Goal: Information Seeking & Learning: Learn about a topic

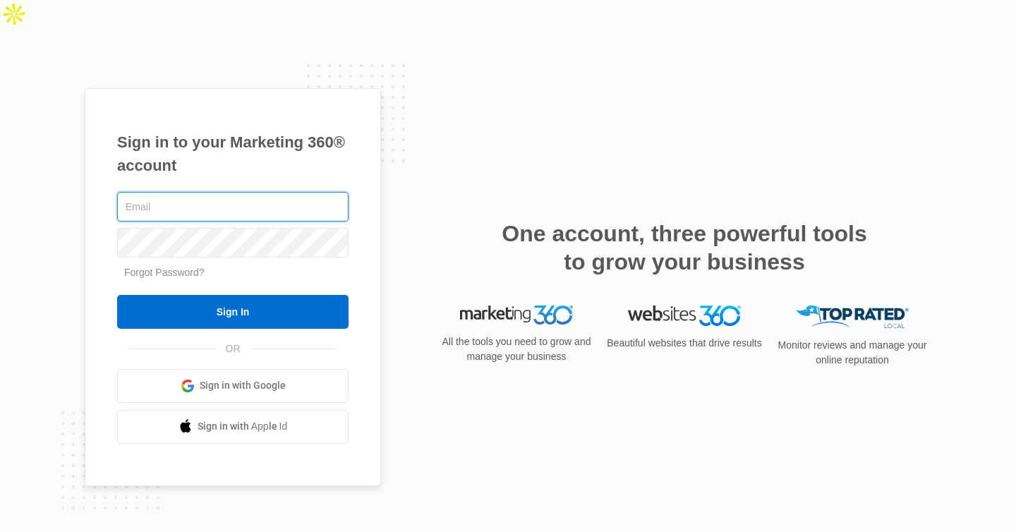
click at [260, 192] on input "text" at bounding box center [233, 207] width 232 height 30
paste input "[EMAIL_ADDRESS][DOMAIN_NAME]"
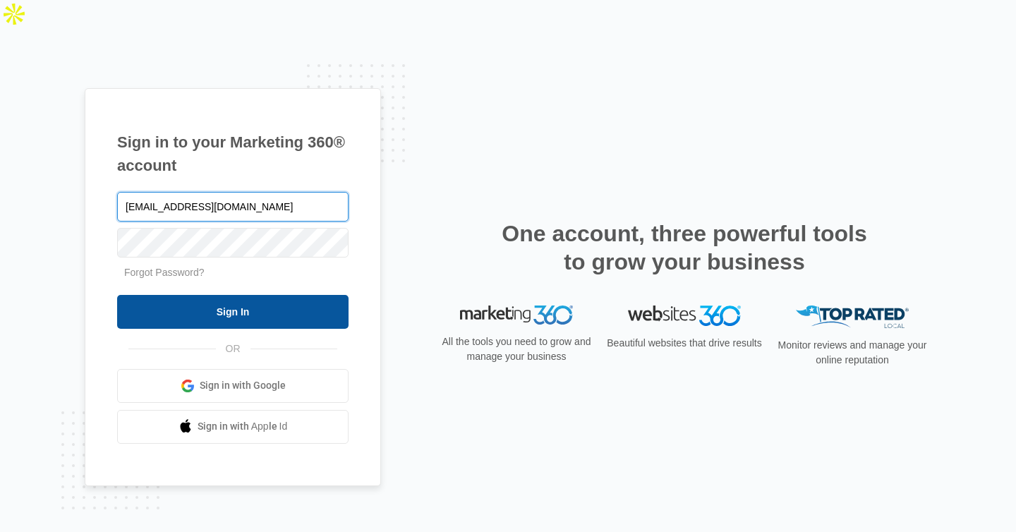
type input "[EMAIL_ADDRESS][DOMAIN_NAME]"
click at [230, 295] on input "Sign In" at bounding box center [233, 312] width 232 height 34
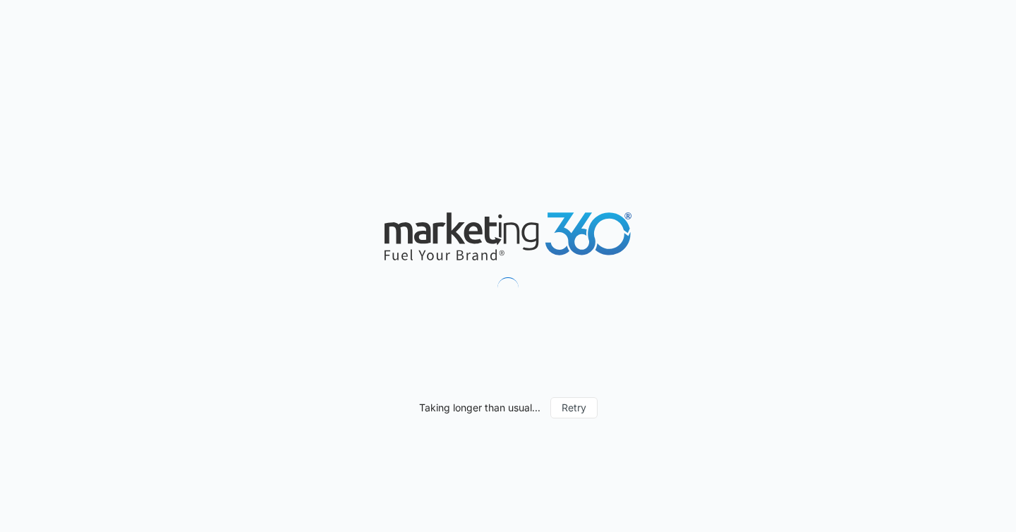
click at [0, 531] on nordpass-portal at bounding box center [0, 532] width 0 height 0
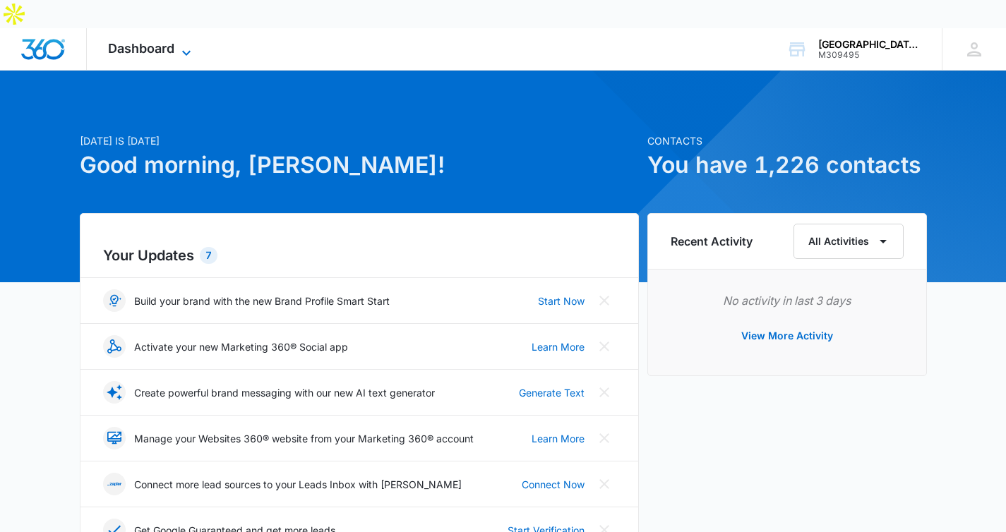
click at [164, 41] on span "Dashboard" at bounding box center [141, 48] width 66 height 15
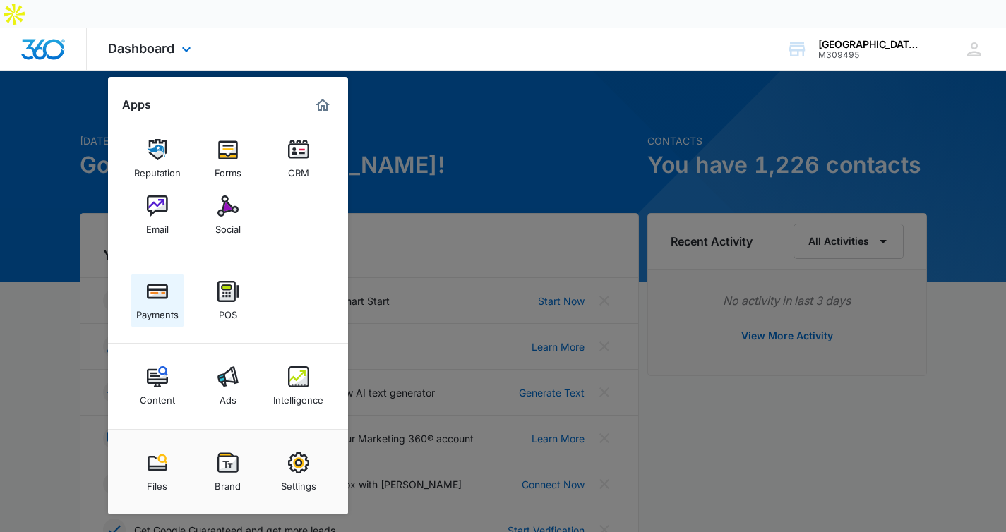
scroll to position [3, 0]
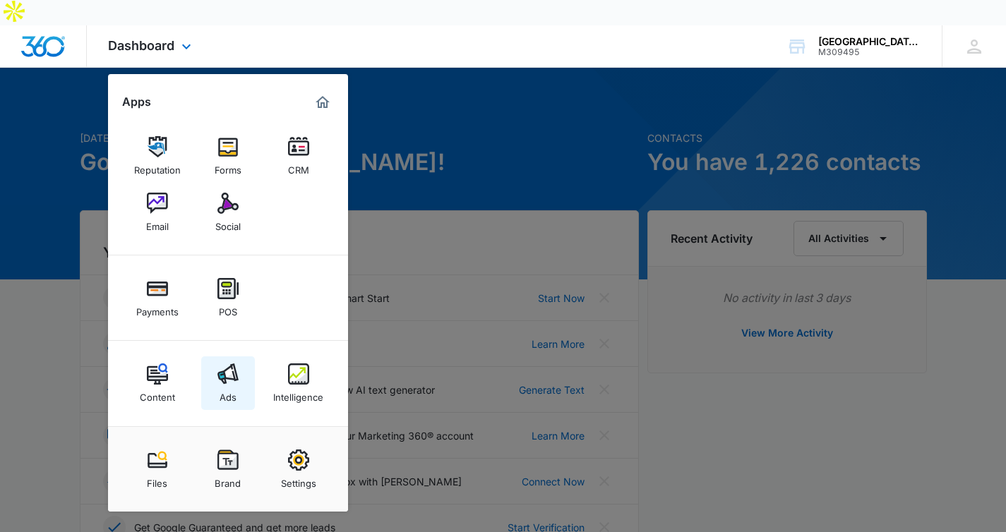
click at [220, 363] on img at bounding box center [227, 373] width 21 height 21
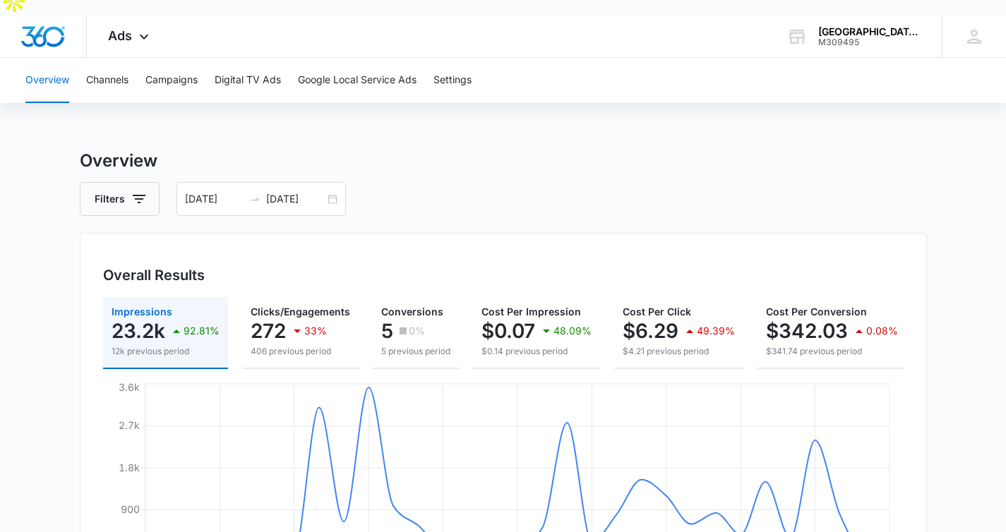
scroll to position [23, 0]
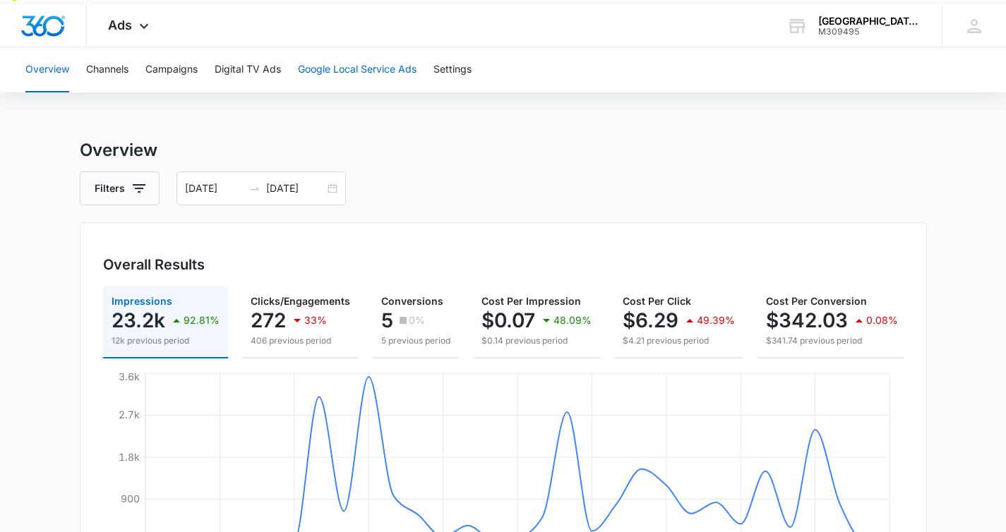
click at [375, 61] on button "Google Local Service Ads" at bounding box center [357, 69] width 119 height 45
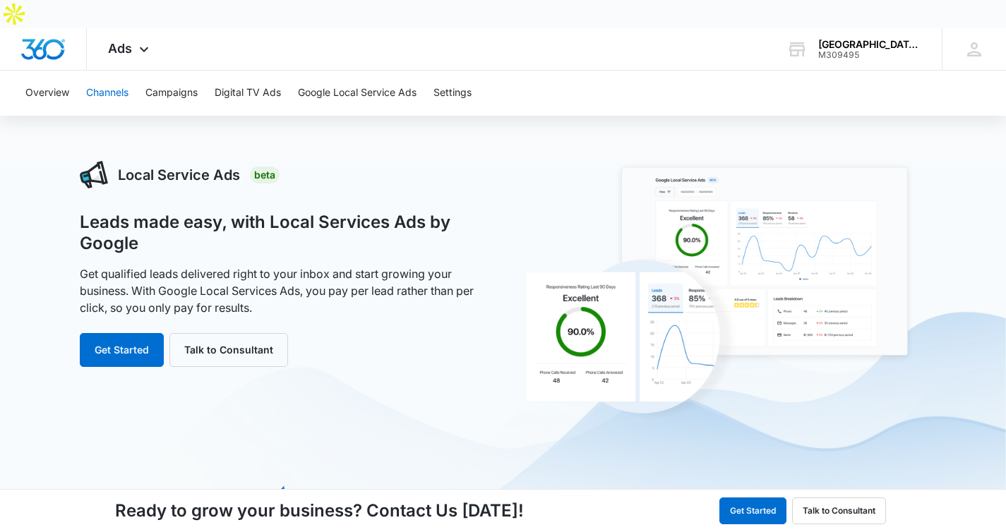
click at [102, 71] on button "Channels" at bounding box center [107, 93] width 42 height 45
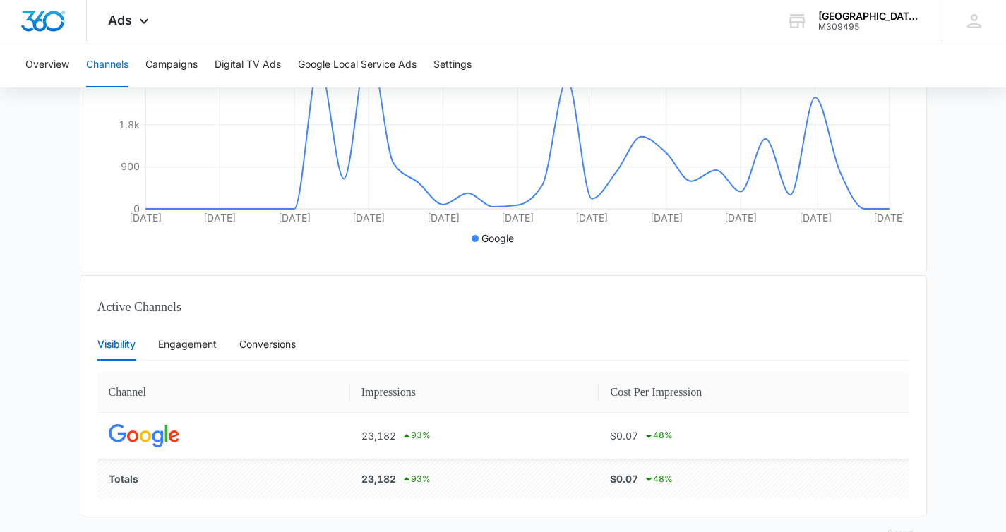
scroll to position [354, 0]
click at [212, 338] on div "Engagement" at bounding box center [187, 346] width 59 height 16
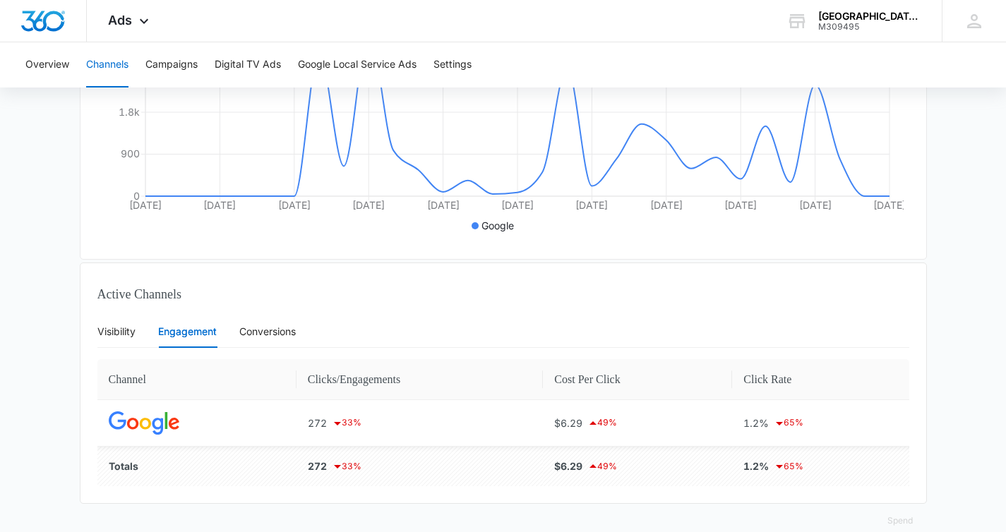
scroll to position [373, 0]
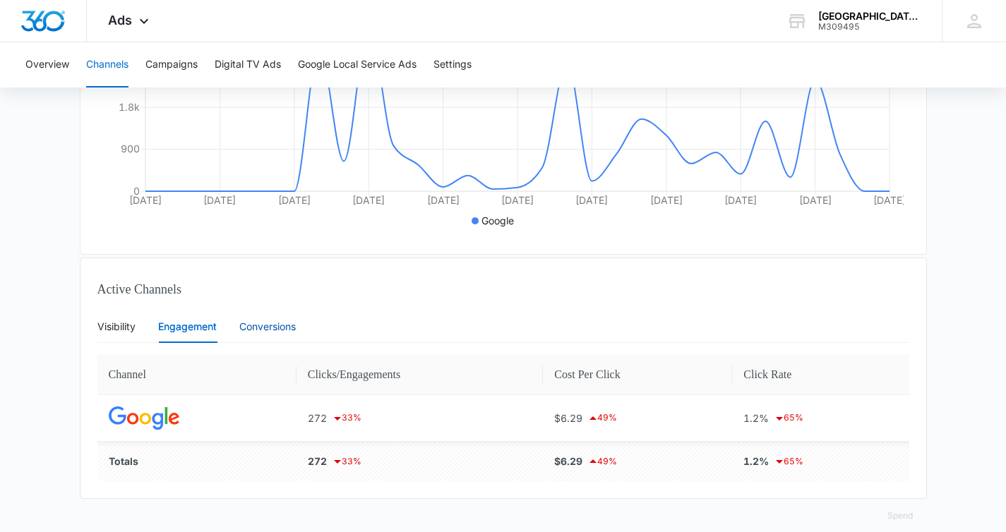
click at [284, 319] on div "Conversions" at bounding box center [267, 327] width 56 height 16
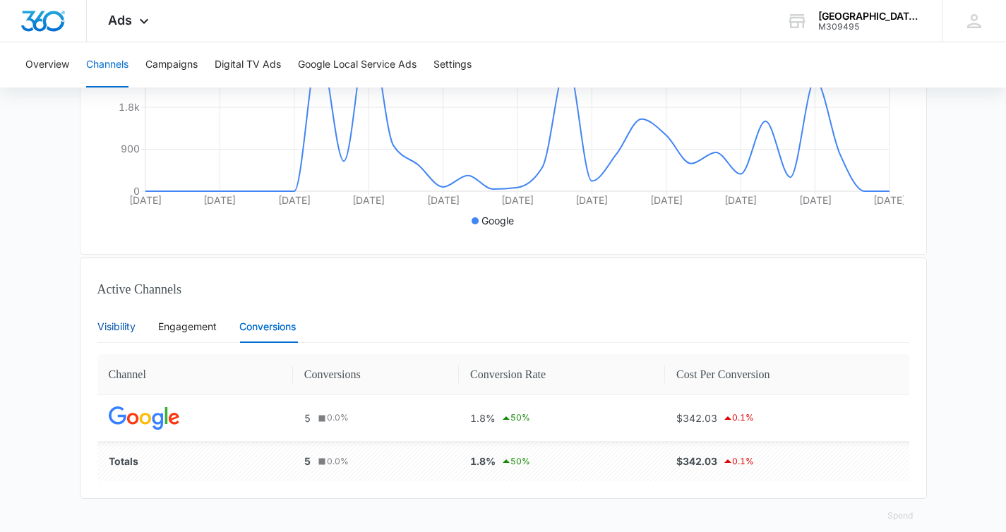
click at [120, 319] on div "Visibility" at bounding box center [116, 327] width 38 height 16
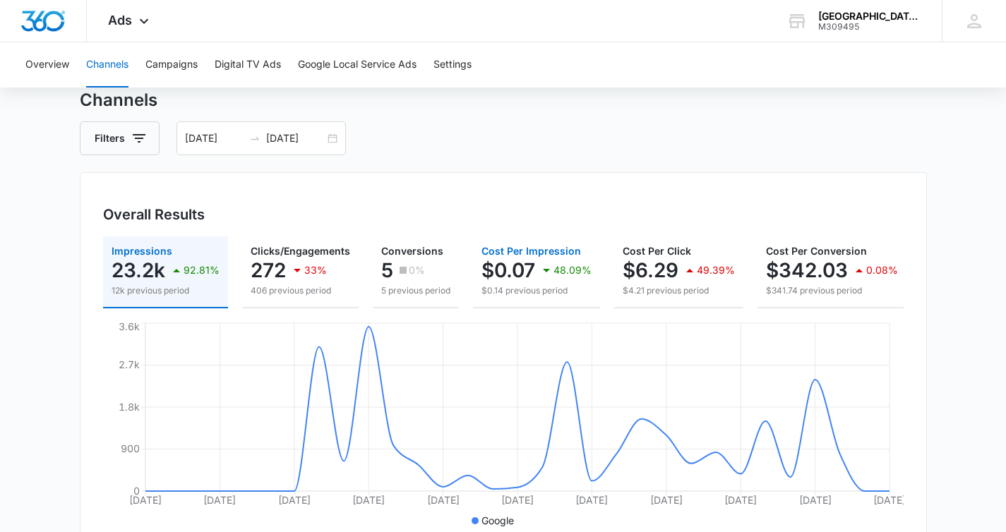
scroll to position [59, 0]
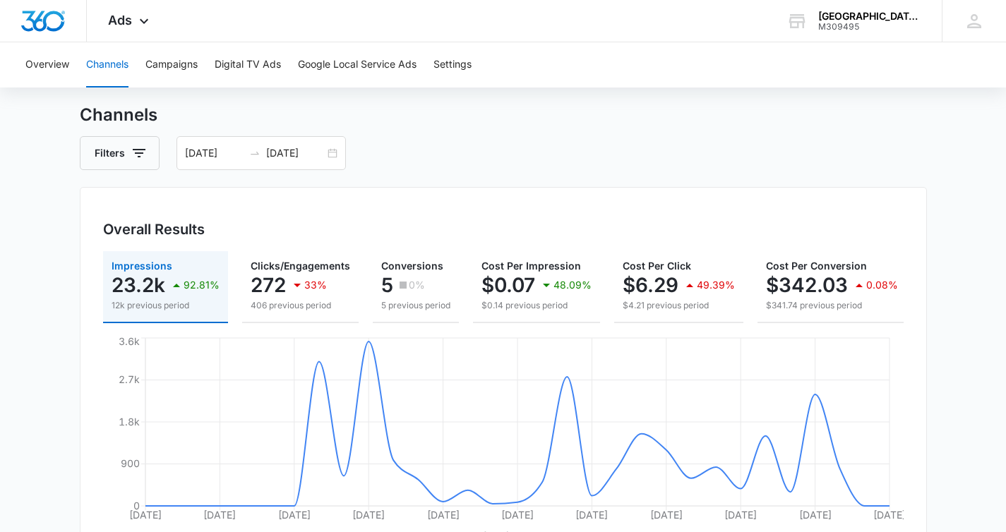
click at [843, 187] on div "Overall Results Impressions 23.2k 92.81% 12k previous period Clicks/Engagements…" at bounding box center [503, 378] width 847 height 383
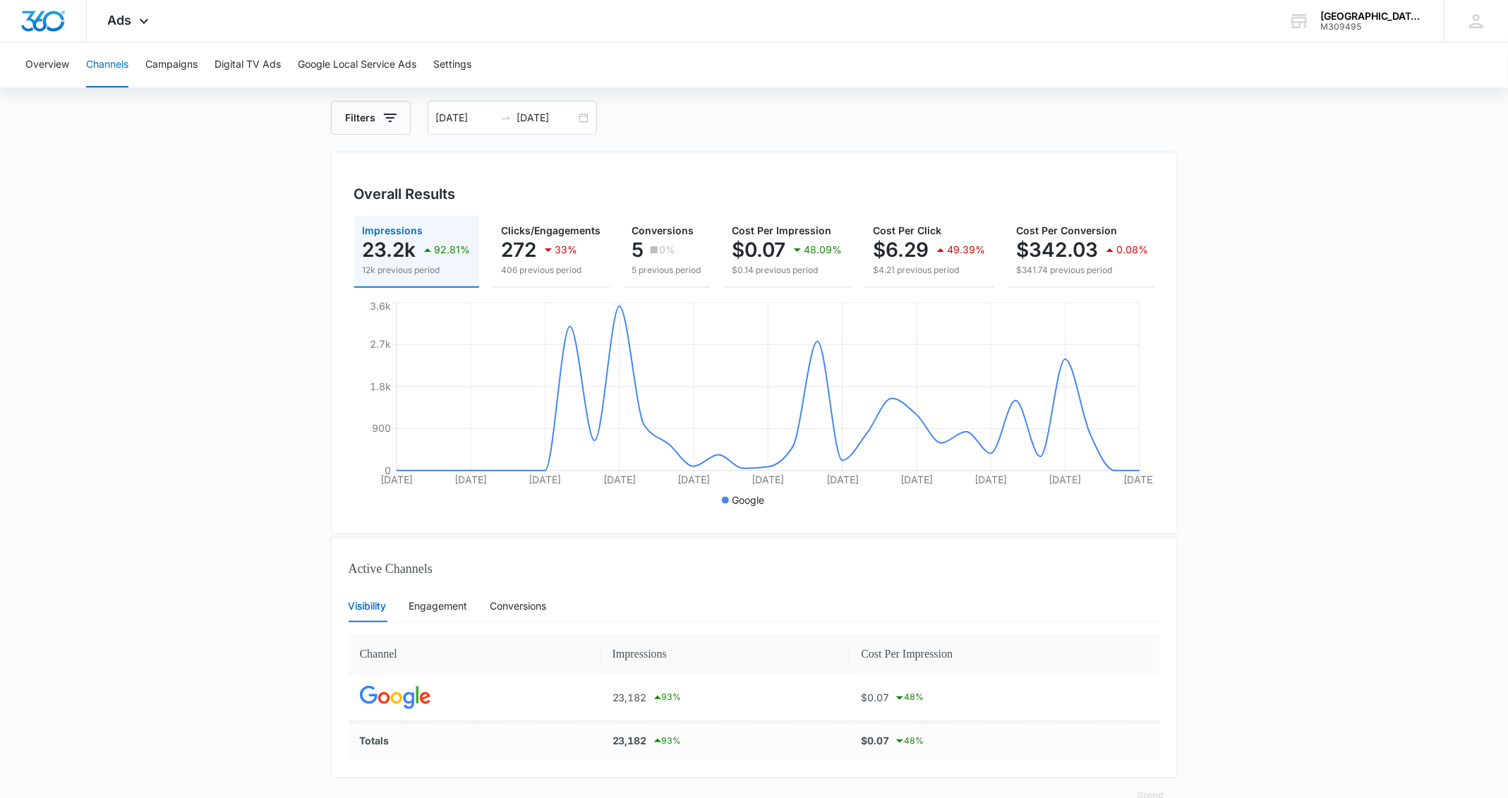
scroll to position [114, 0]
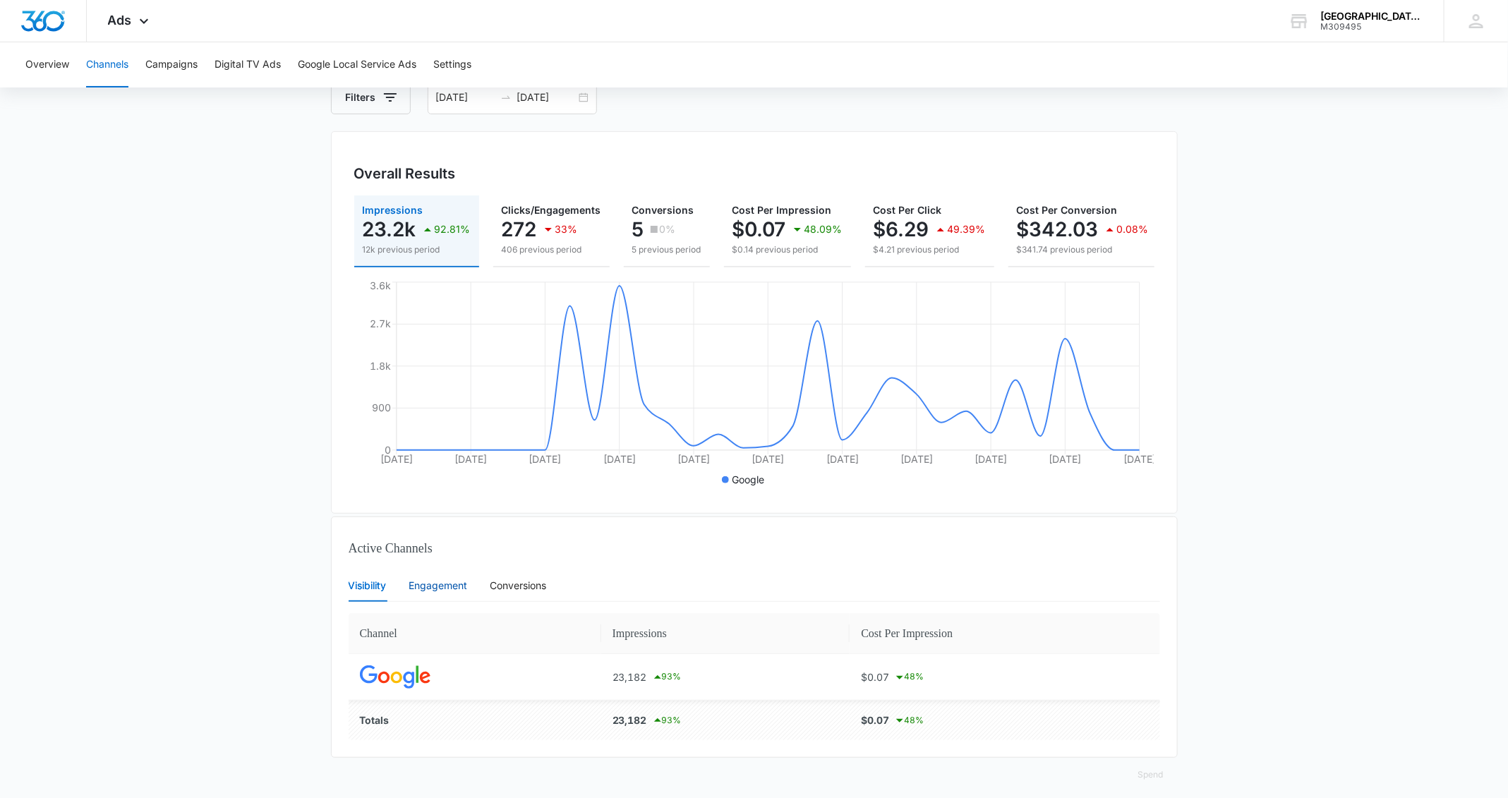
click at [431, 531] on div "Engagement" at bounding box center [438, 586] width 59 height 16
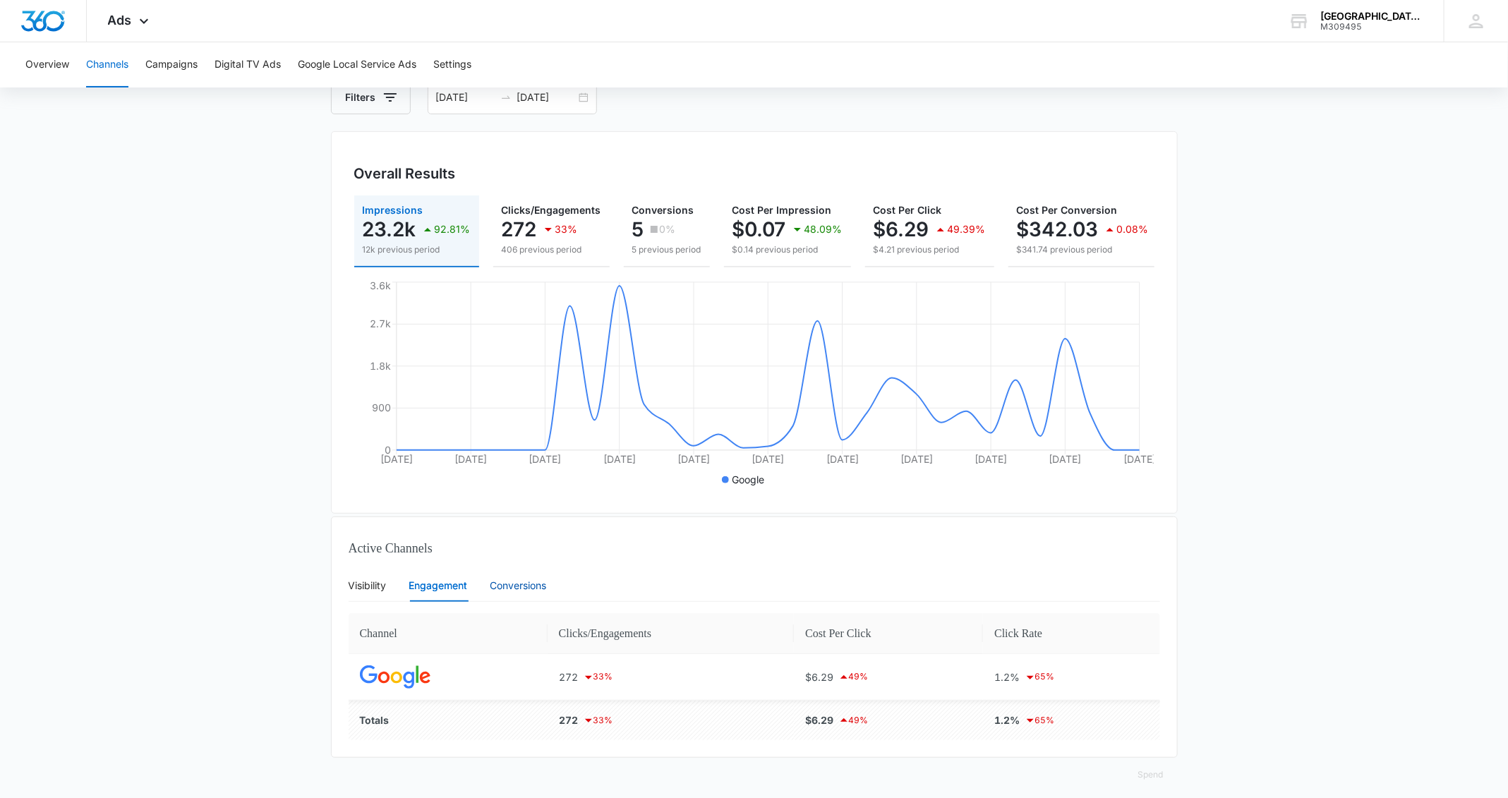
click at [509, 531] on div "Conversions" at bounding box center [519, 586] width 56 height 16
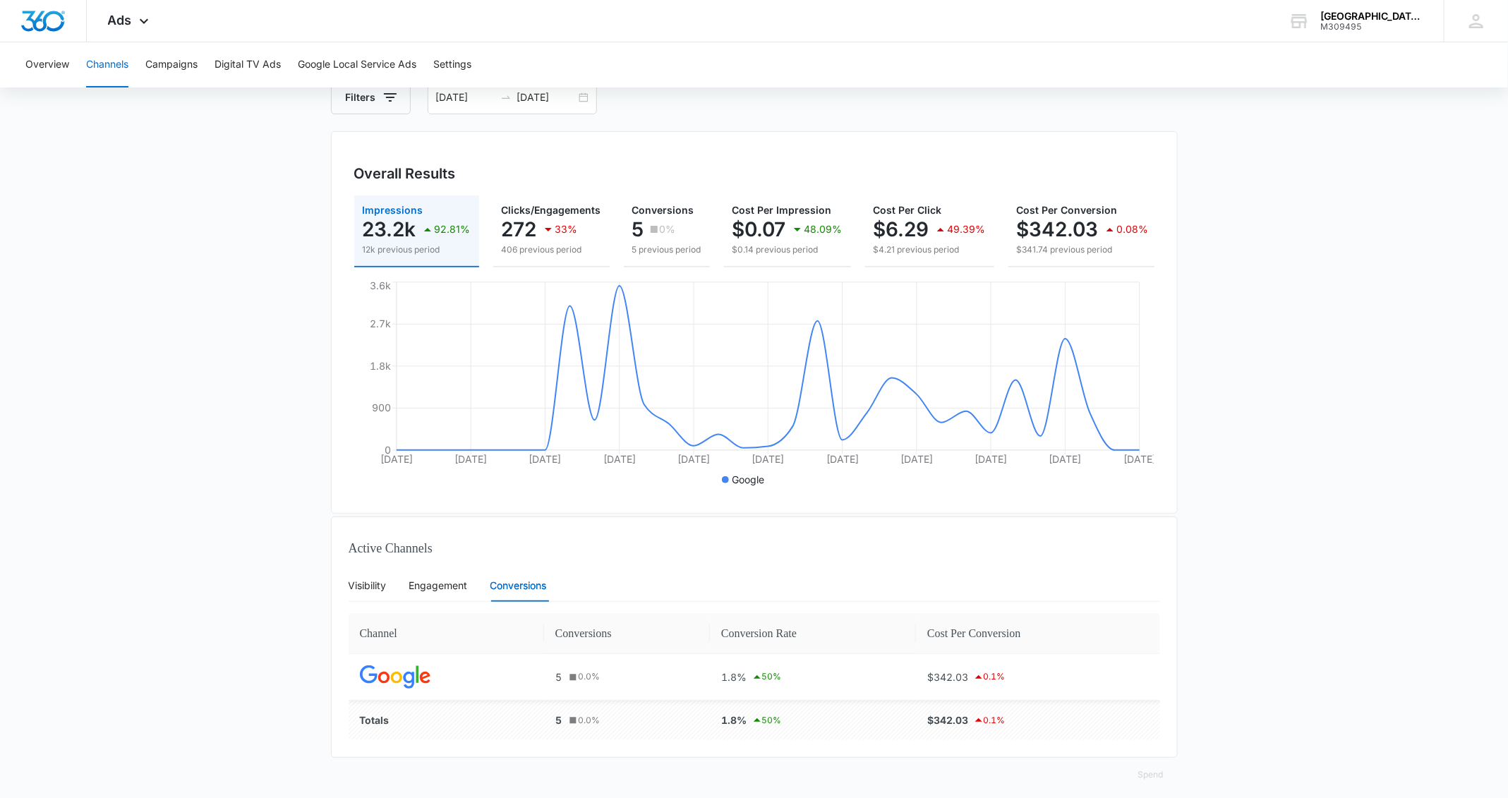
click at [476, 531] on div "Visibility Engagement Conversions" at bounding box center [448, 586] width 198 height 32
click at [444, 531] on div "Engagement" at bounding box center [438, 586] width 59 height 16
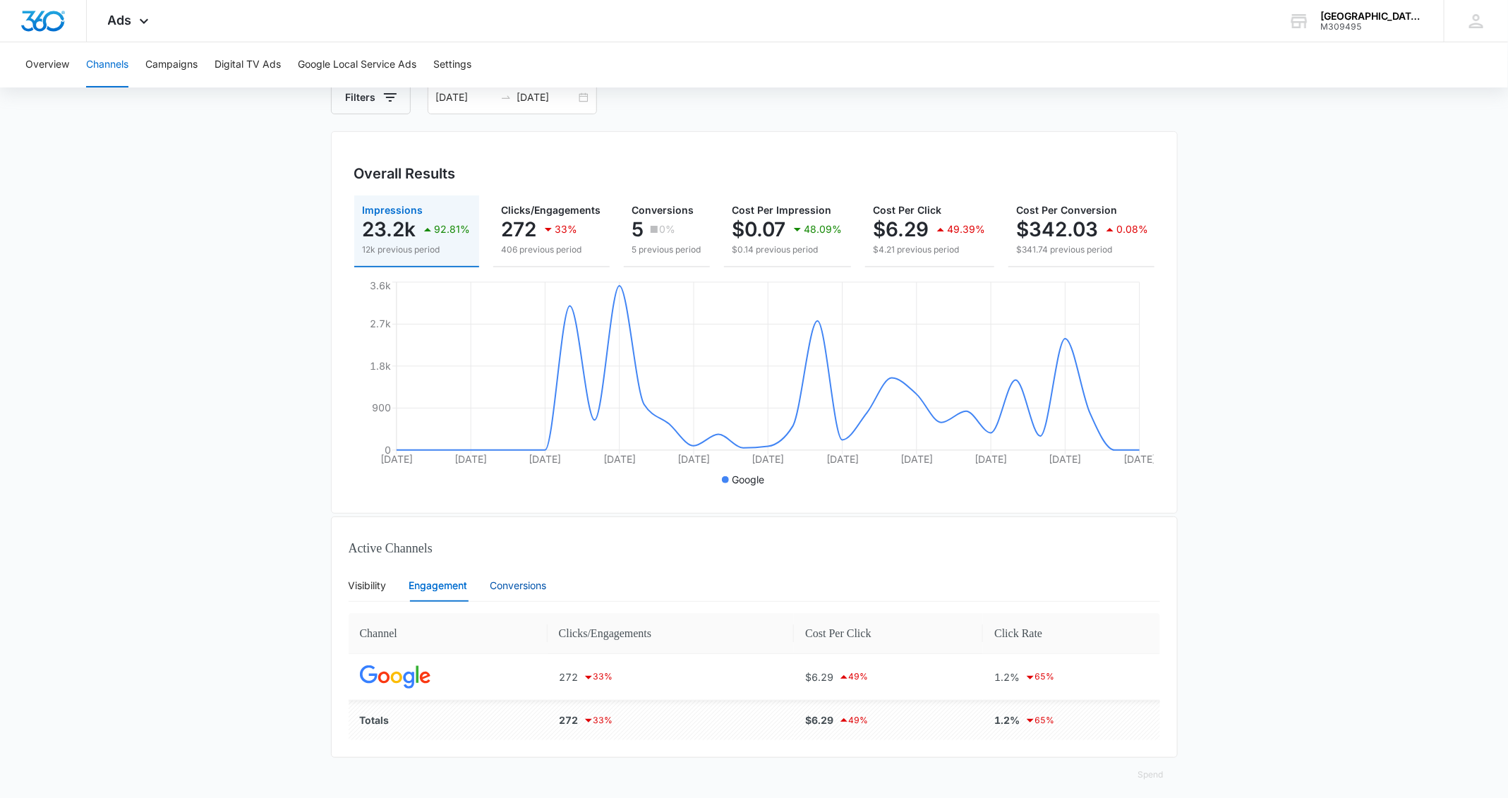
click at [509, 531] on div "Conversions" at bounding box center [519, 586] width 56 height 16
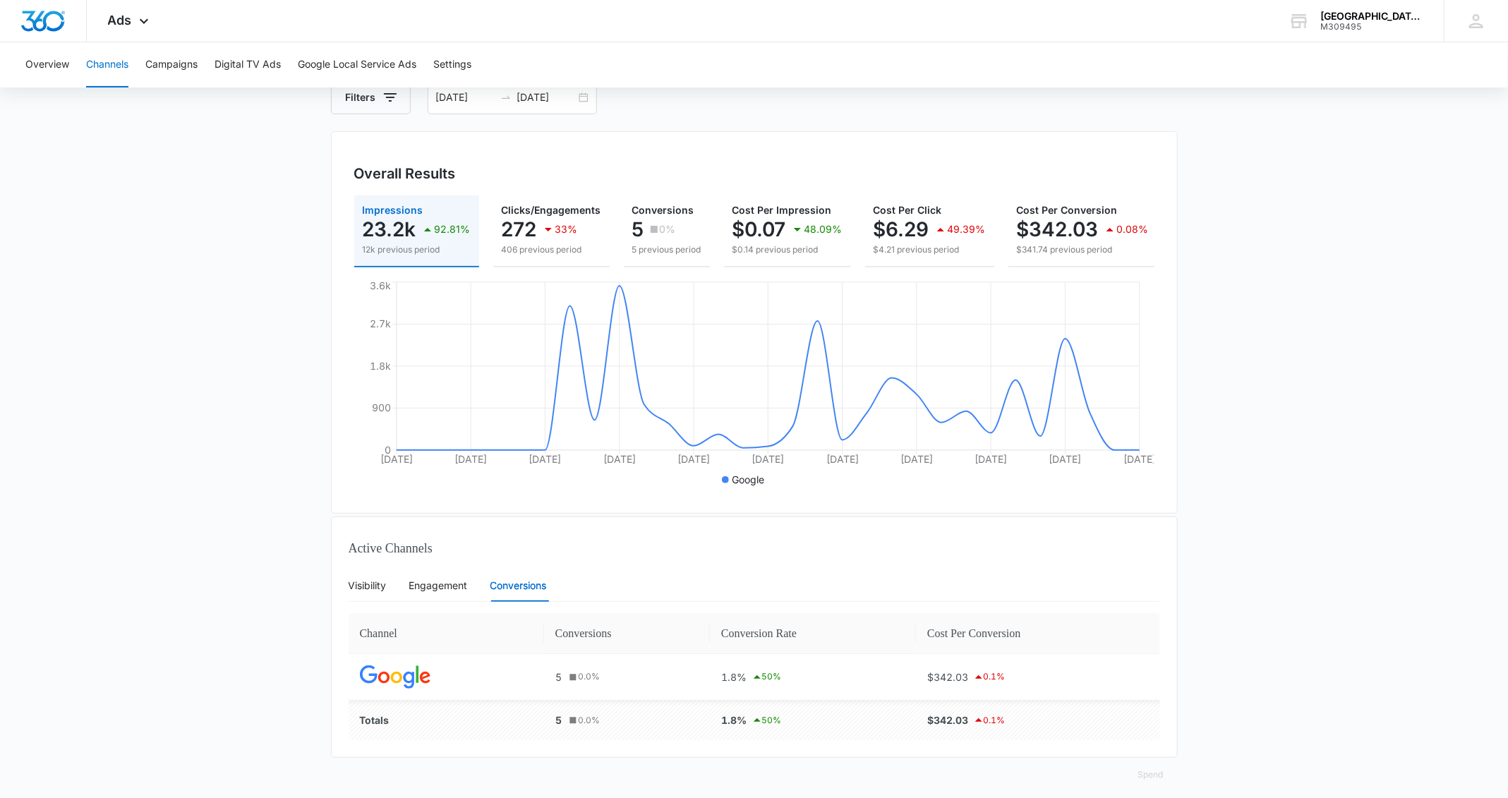
click at [1016, 392] on main "Channels Filters 08/04/2025 09/03/2025 Overall Results Impressions 23.2k 92.81%…" at bounding box center [754, 428] width 1508 height 762
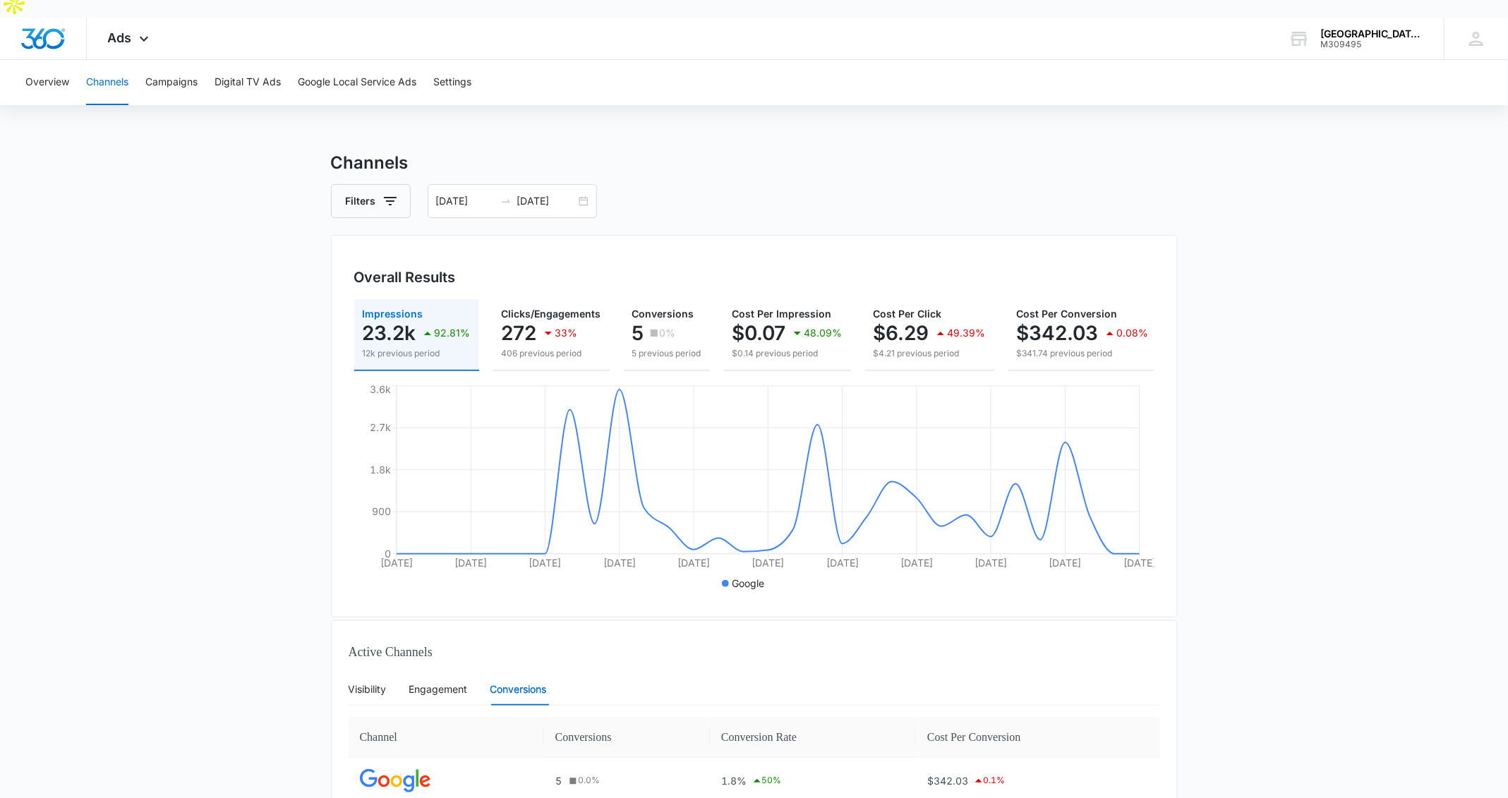
scroll to position [0, 0]
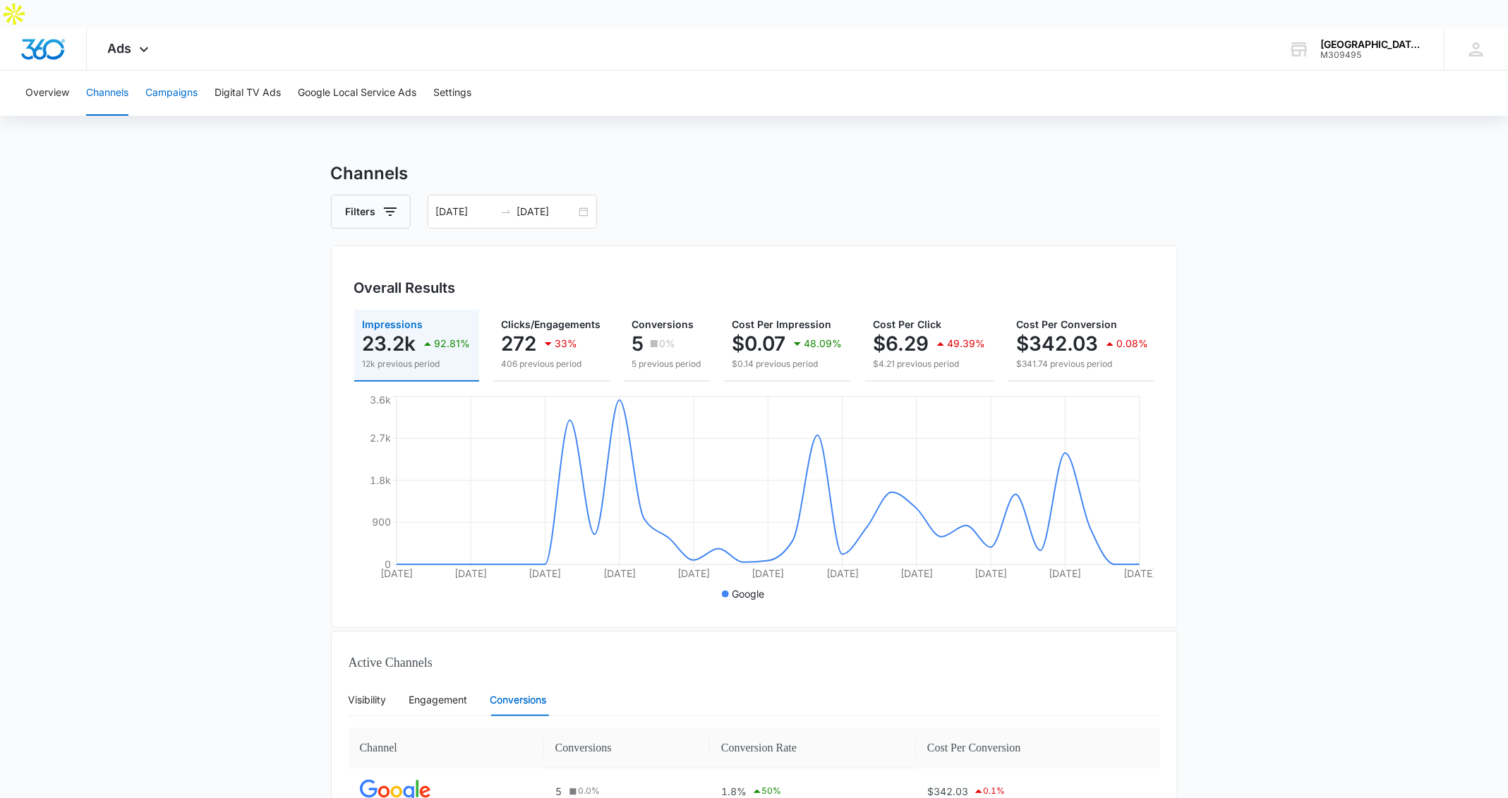
click at [164, 71] on button "Campaigns" at bounding box center [171, 93] width 52 height 45
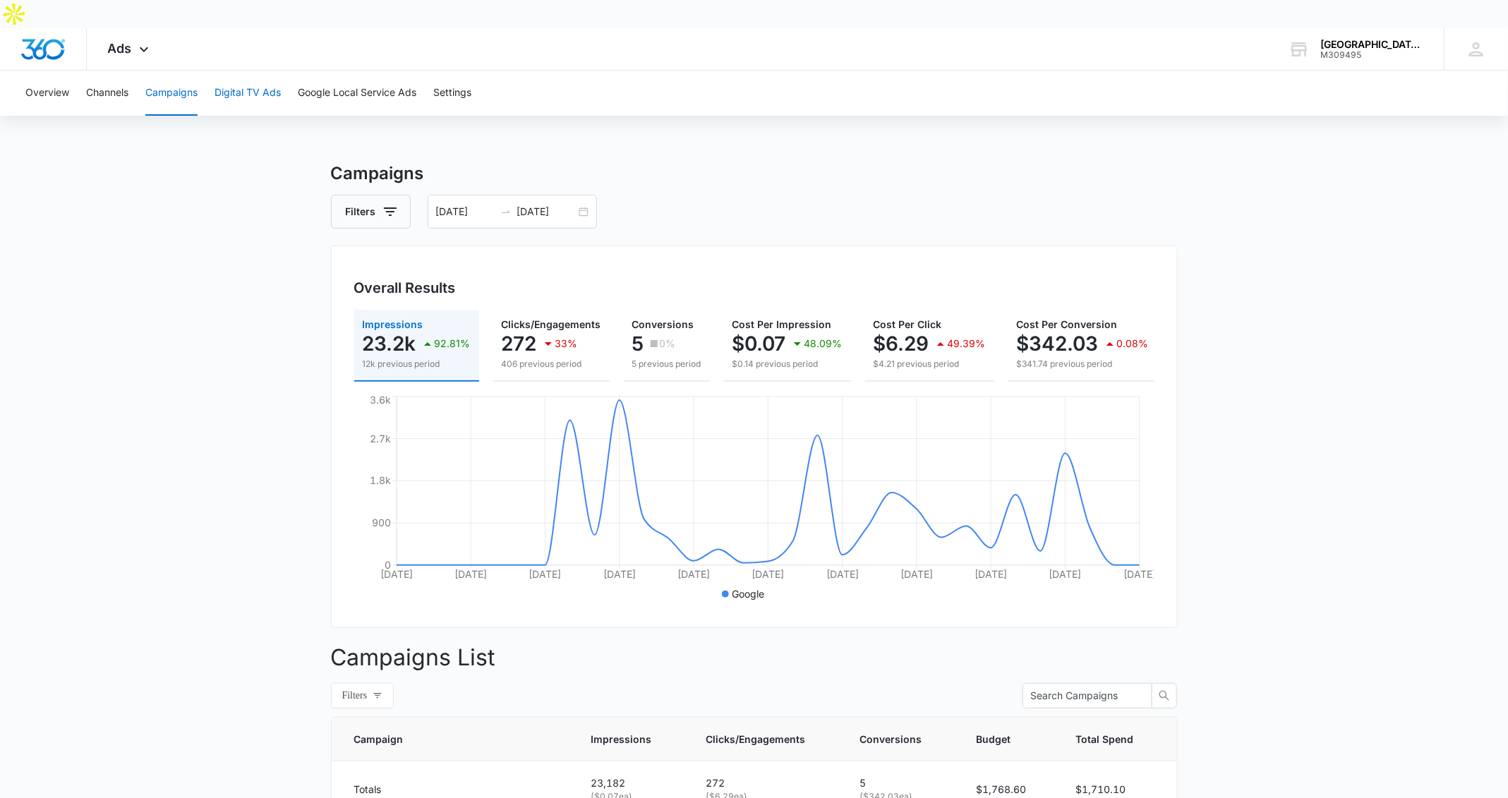
click at [265, 71] on button "Digital TV Ads" at bounding box center [248, 93] width 66 height 45
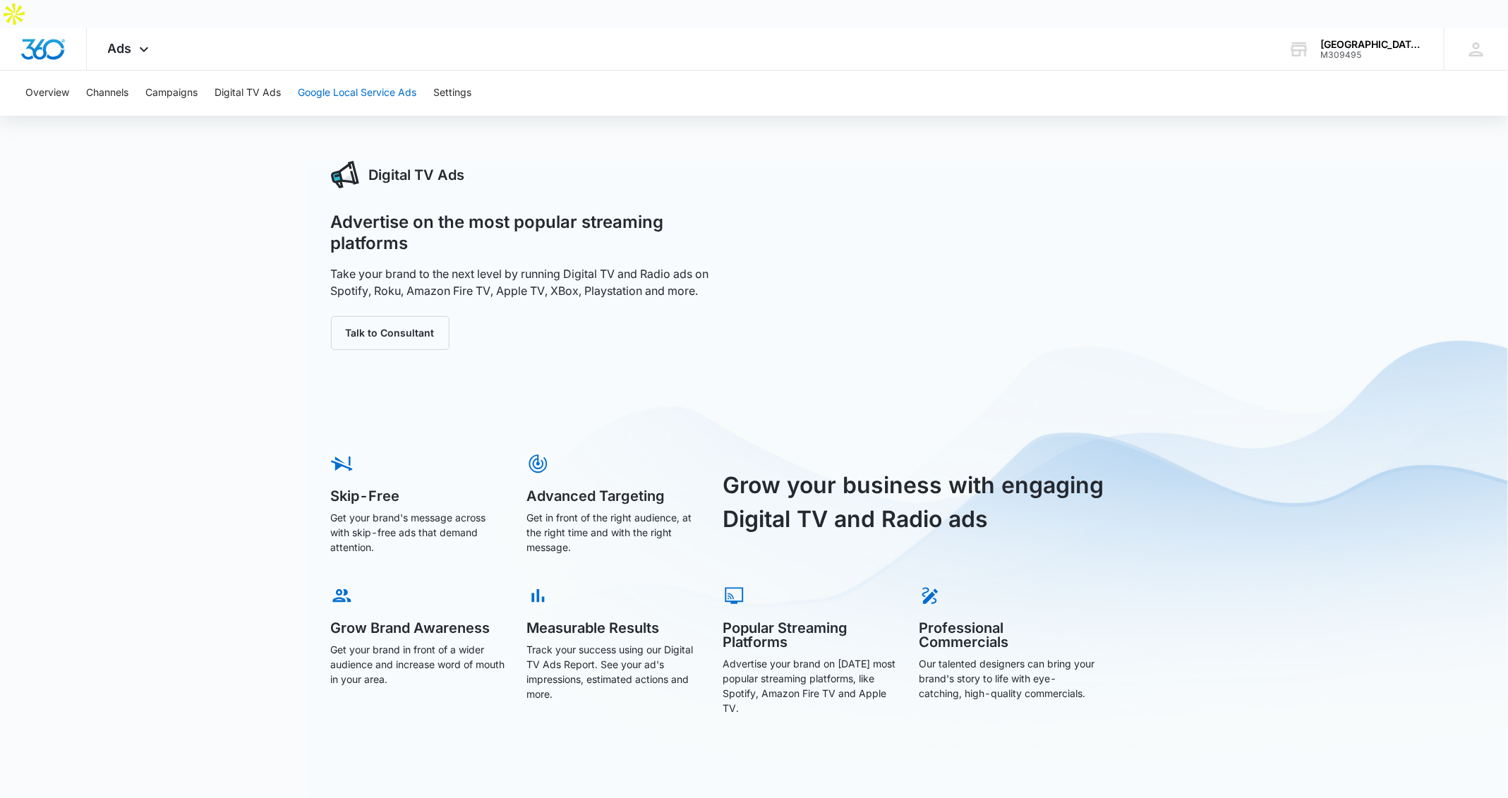
click at [353, 71] on button "Google Local Service Ads" at bounding box center [357, 93] width 119 height 45
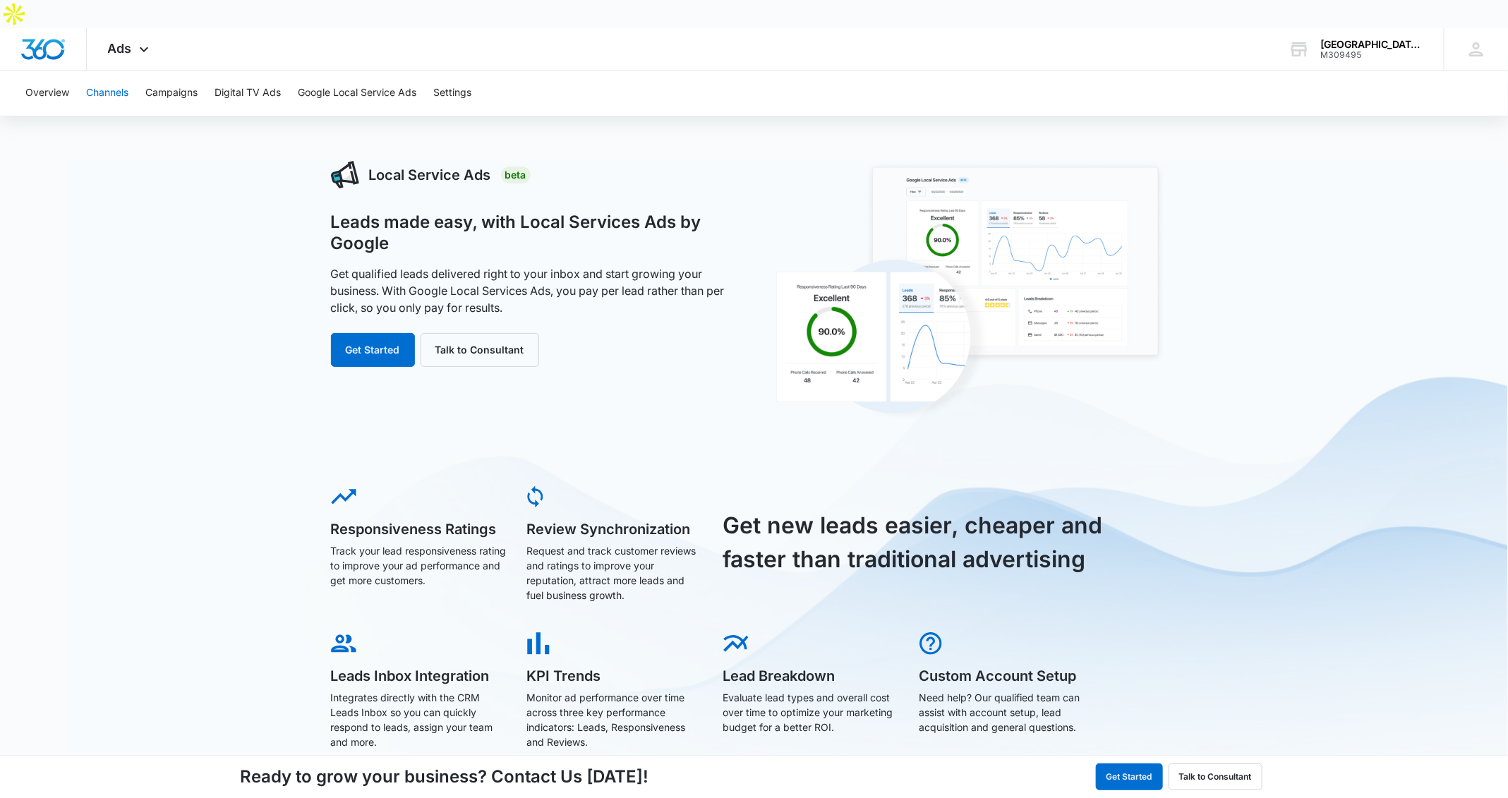
click at [126, 71] on button "Channels" at bounding box center [107, 93] width 42 height 45
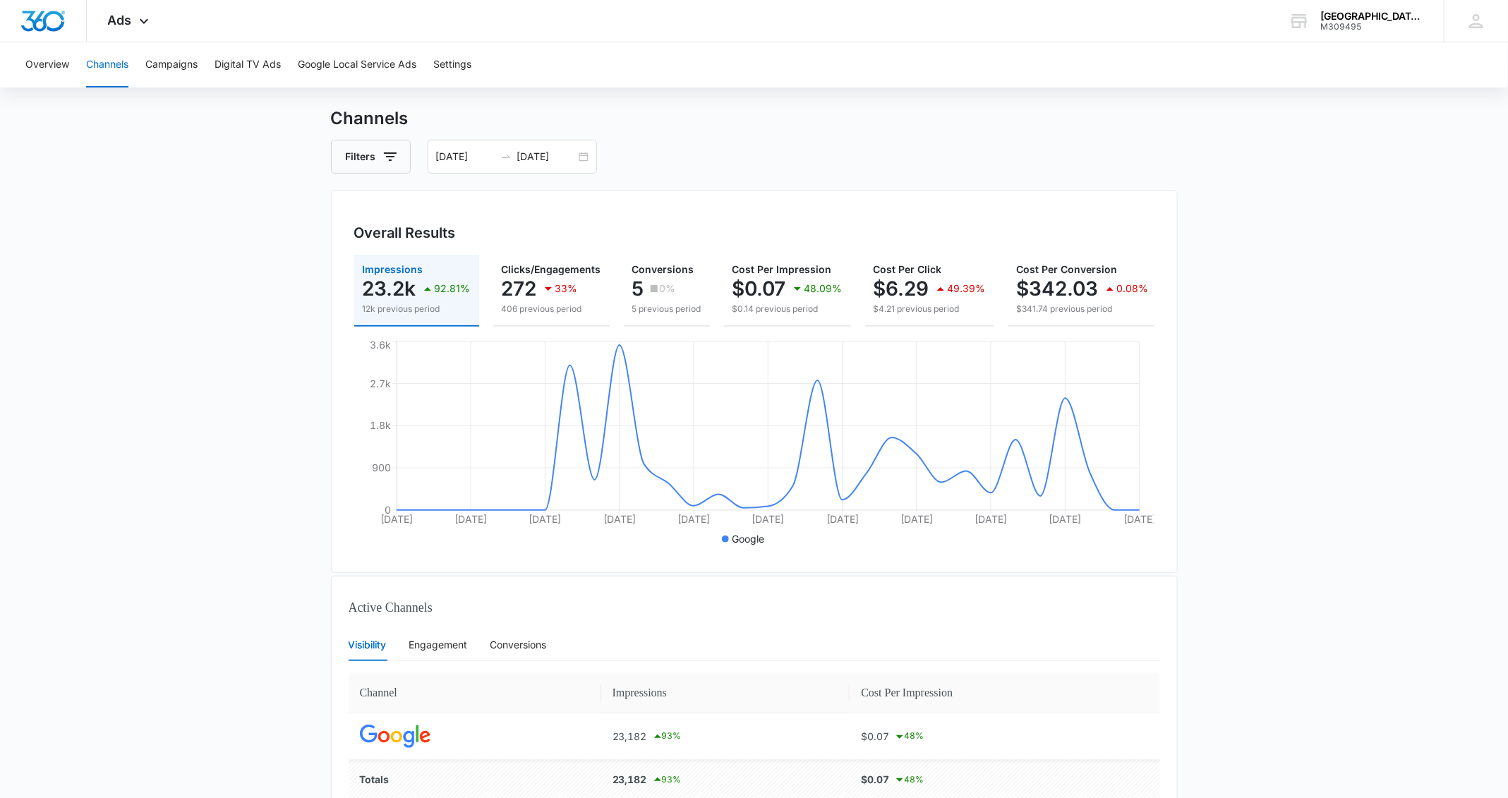
scroll to position [114, 0]
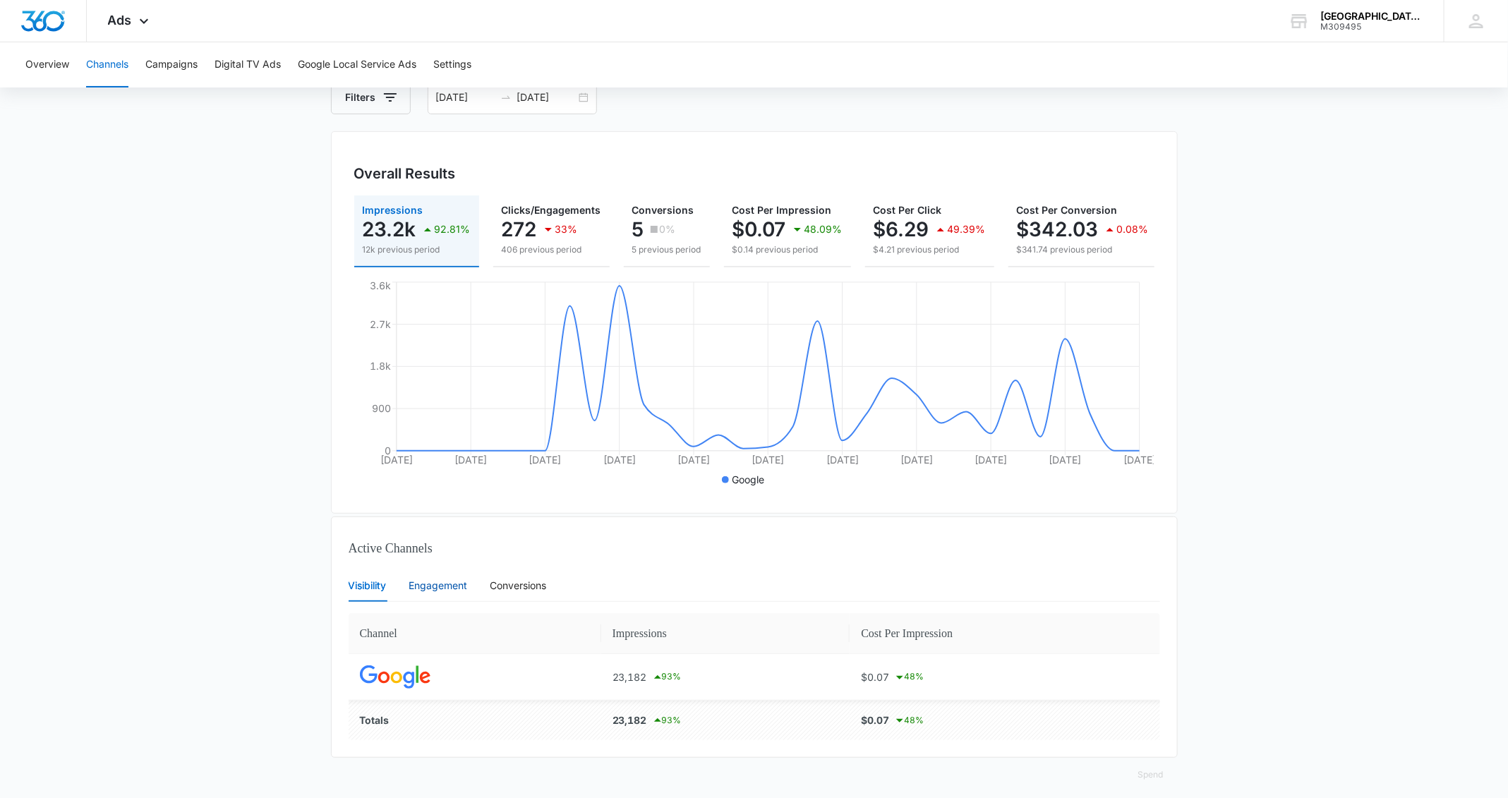
click at [443, 531] on div "Engagement" at bounding box center [438, 586] width 59 height 16
click at [505, 531] on div "Conversions" at bounding box center [519, 586] width 56 height 16
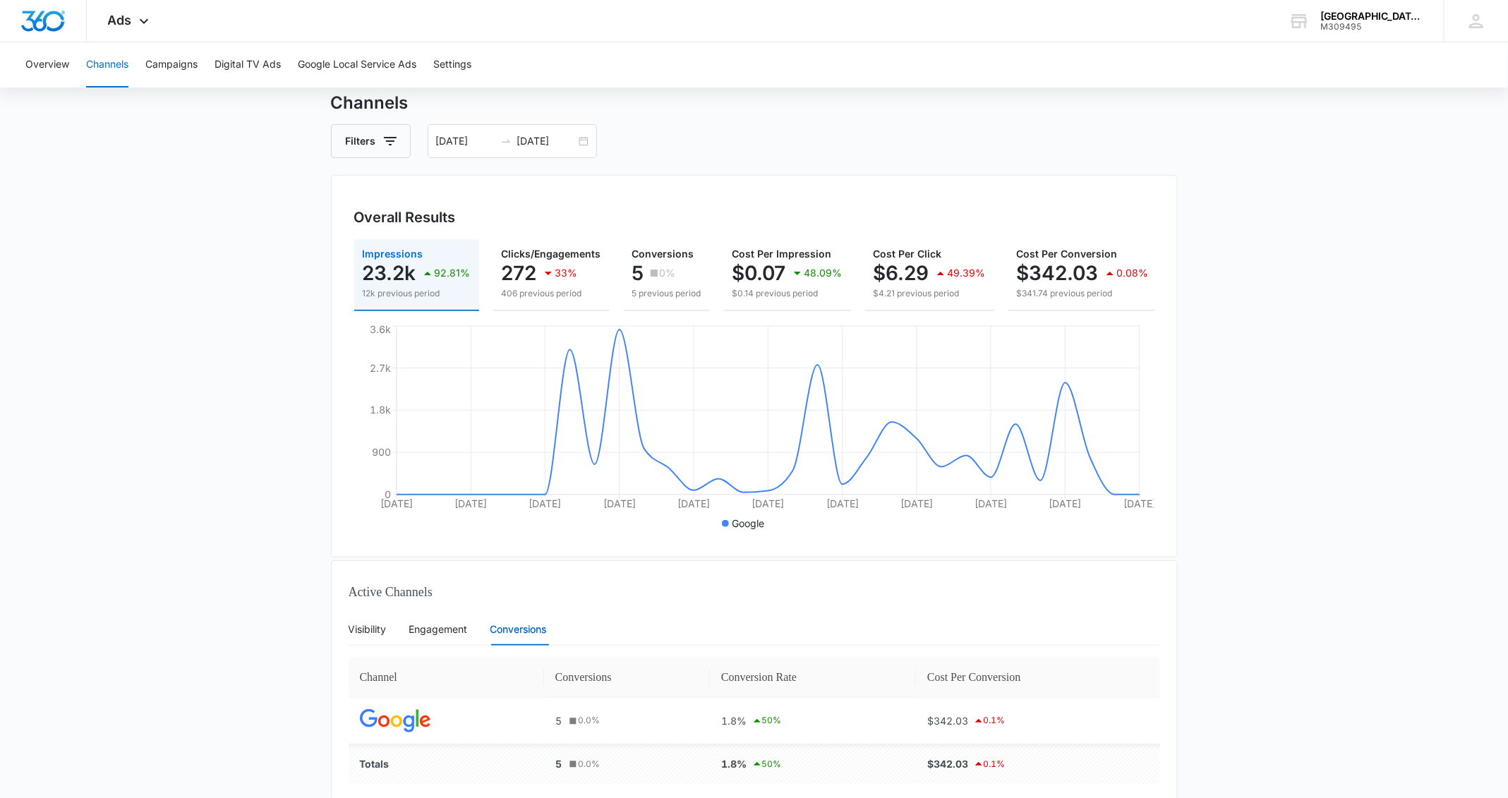
scroll to position [0, 0]
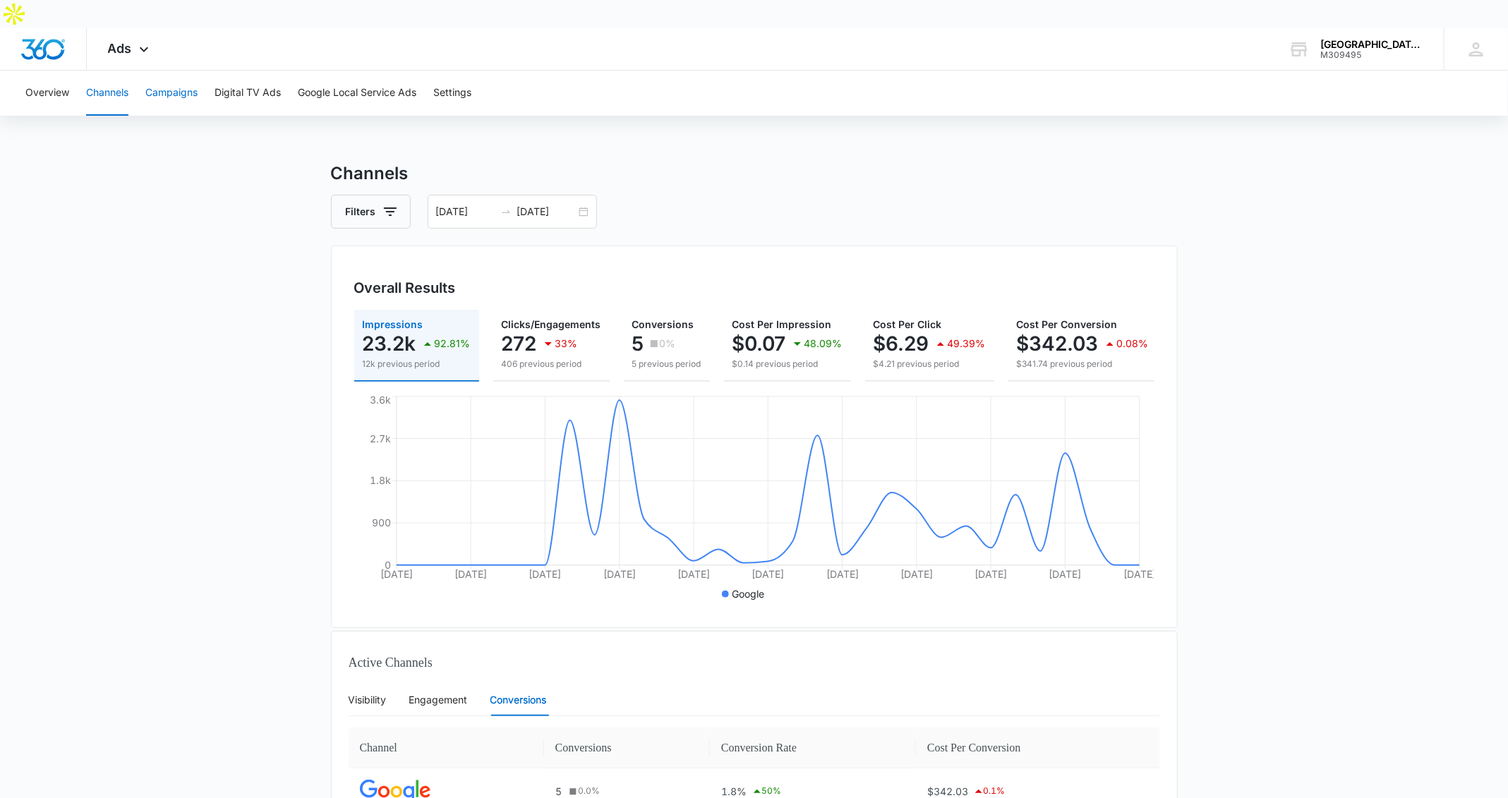
click at [176, 71] on button "Campaigns" at bounding box center [171, 93] width 52 height 45
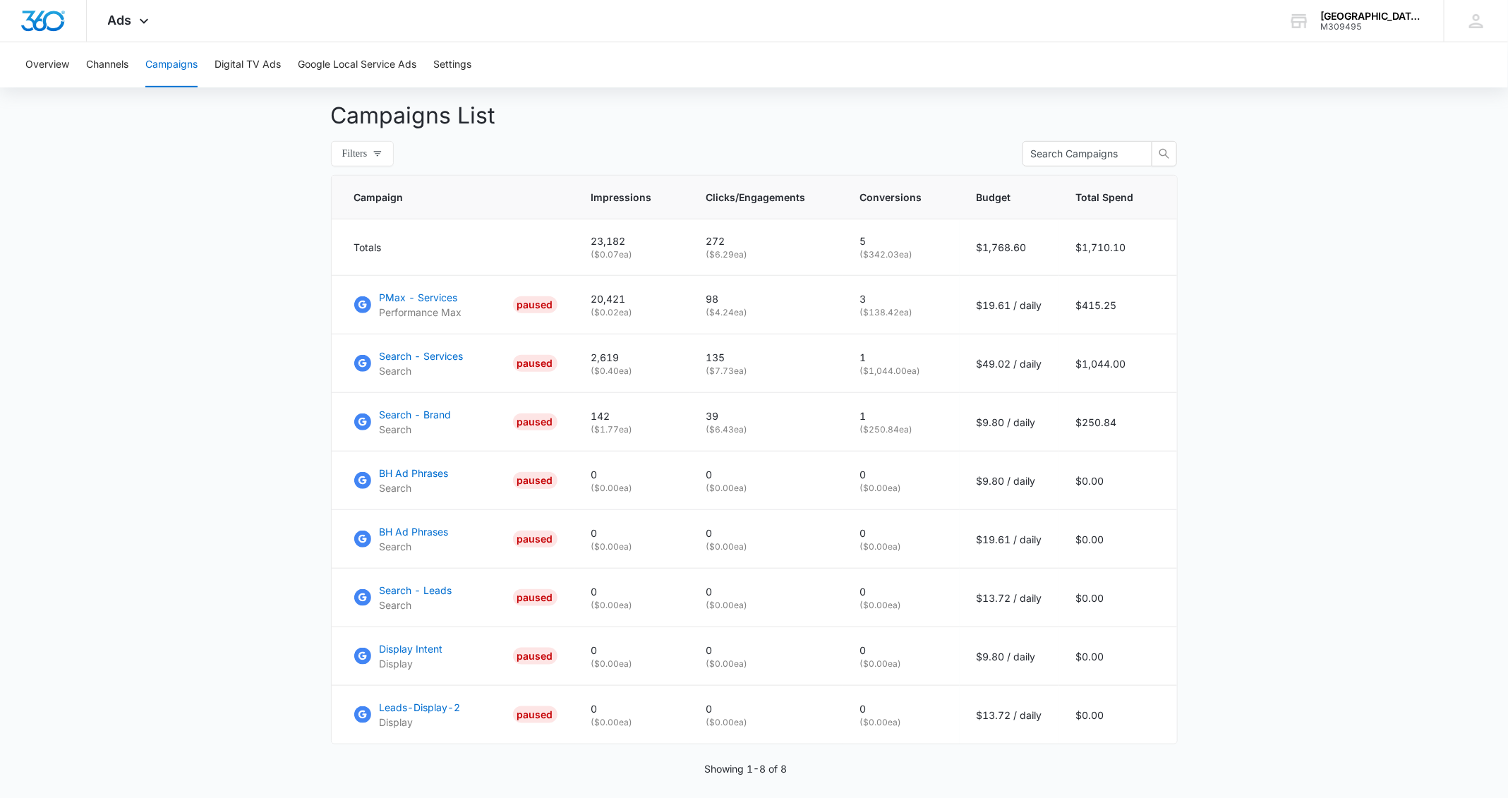
scroll to position [580, 0]
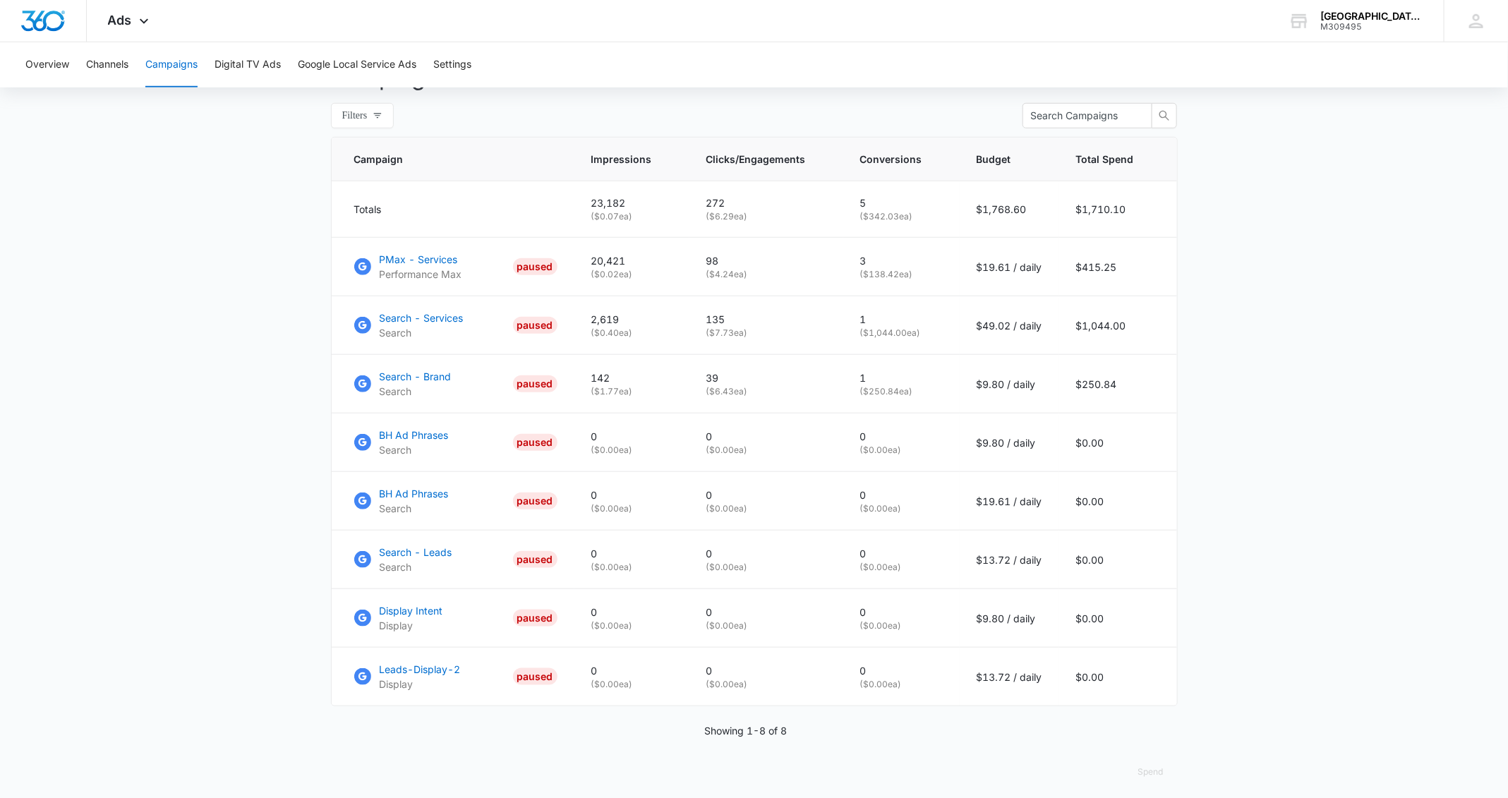
click at [1016, 293] on main "Campaigns Filters [DATE] [DATE] Overall Results Impressions 23.2k 92.81% 12k pr…" at bounding box center [754, 193] width 1508 height 1225
click at [414, 252] on p "PMax - Services" at bounding box center [421, 259] width 83 height 15
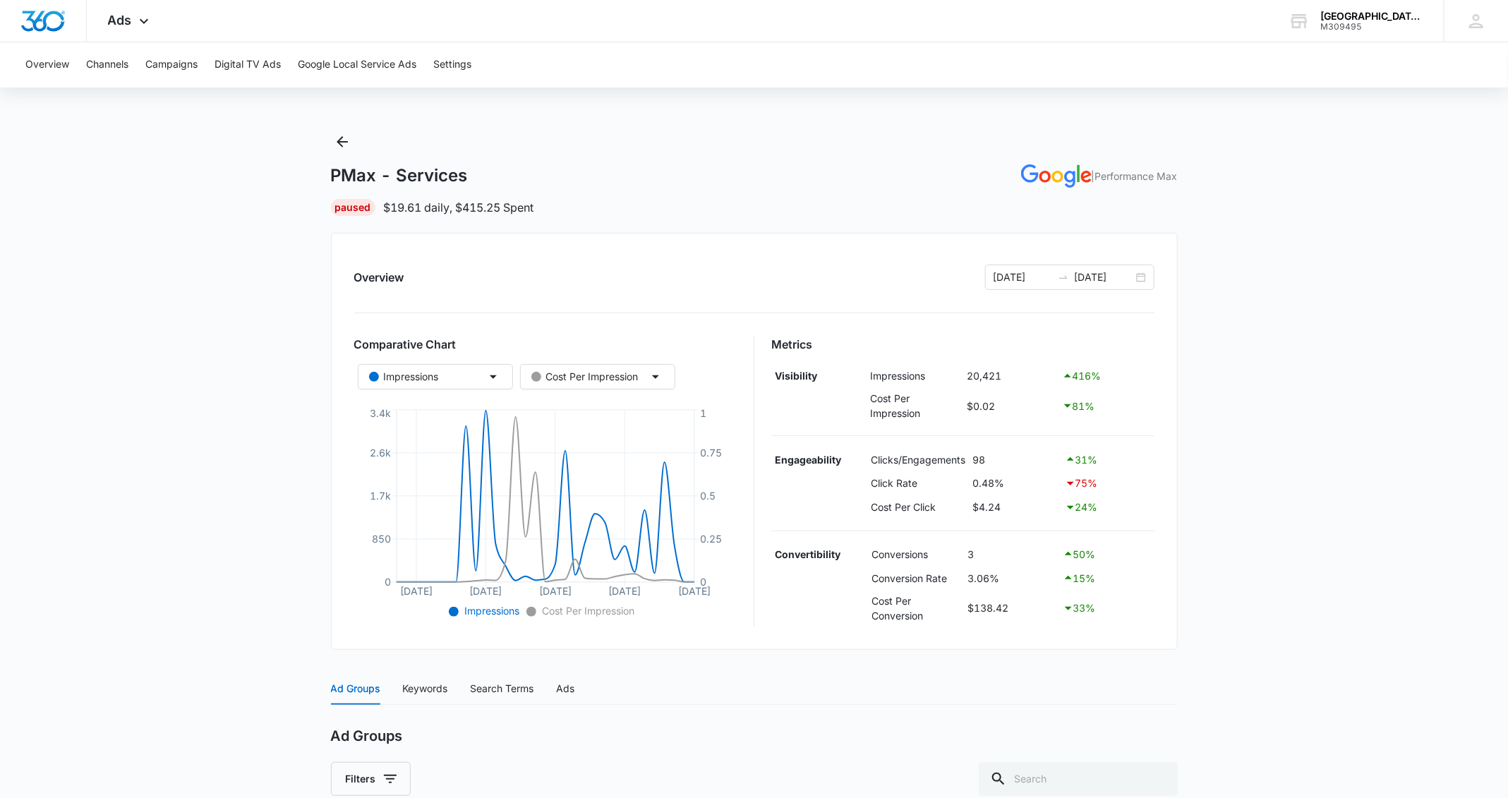
scroll to position [13, 0]
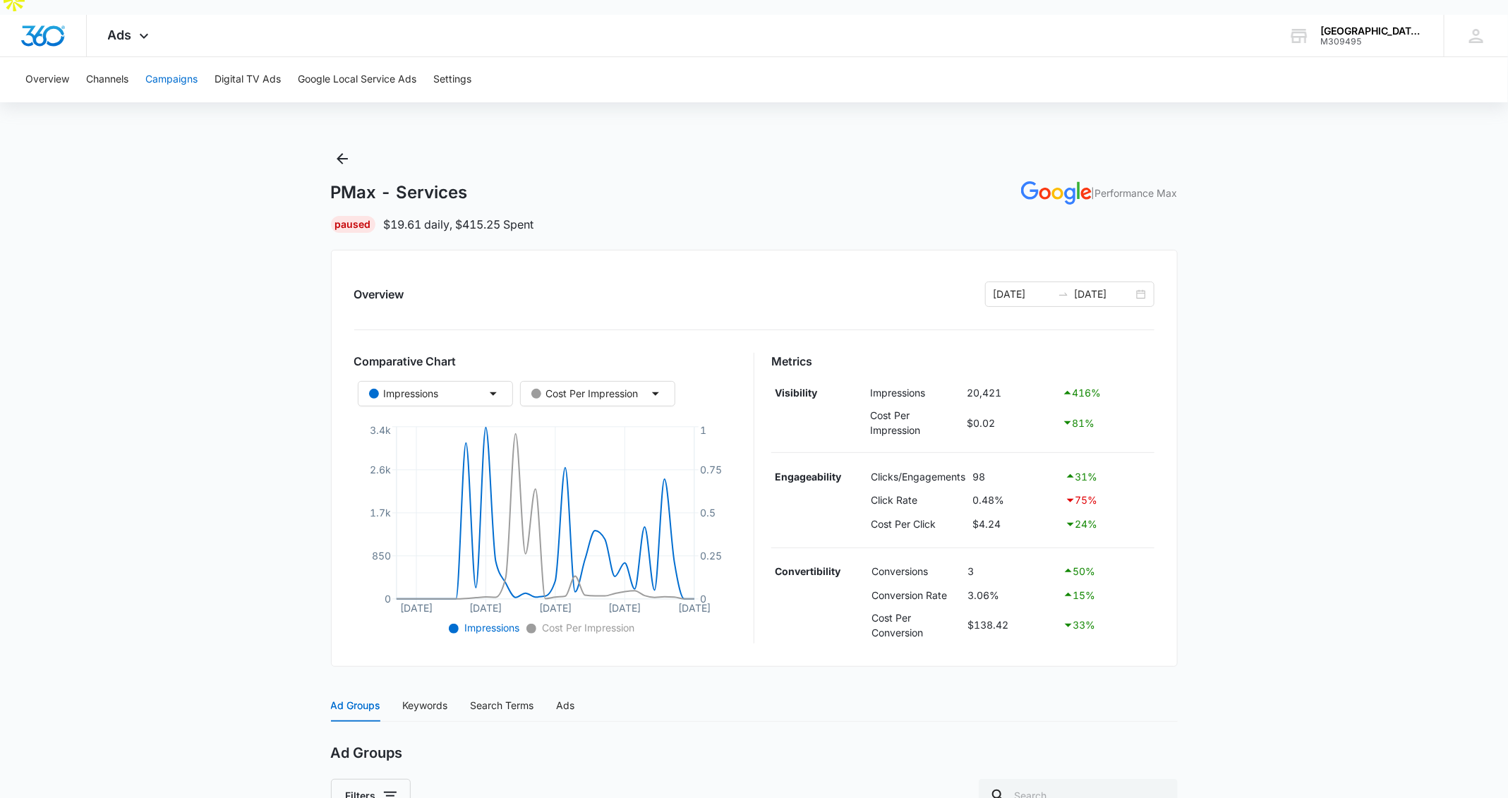
click at [157, 61] on button "Campaigns" at bounding box center [171, 79] width 52 height 45
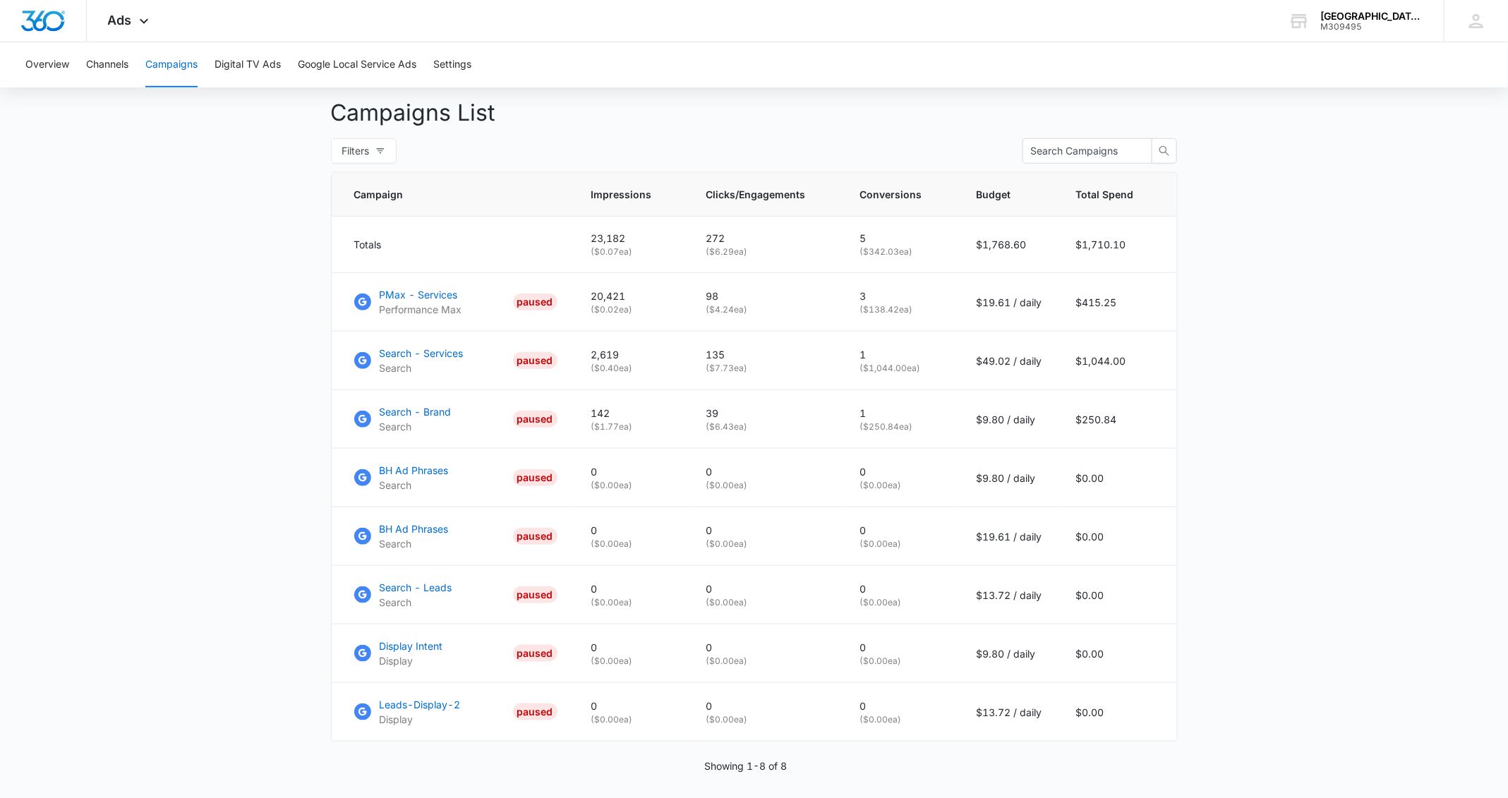
scroll to position [560, 0]
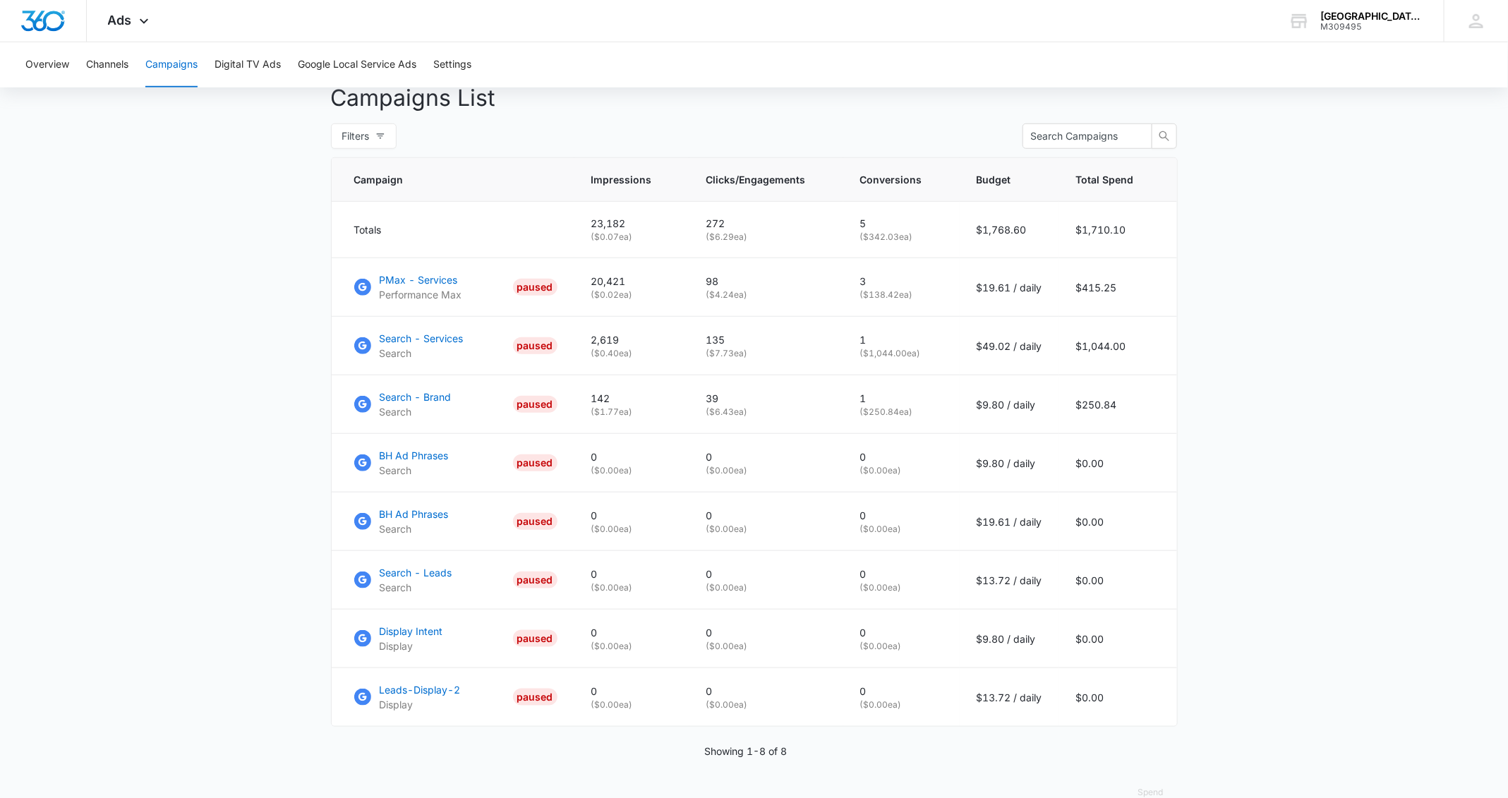
click at [1371, 309] on main "Campaigns Filters [DATE] [DATE] Overall Results Impressions 23.2k 92.81% 12k pr…" at bounding box center [754, 213] width 1508 height 1225
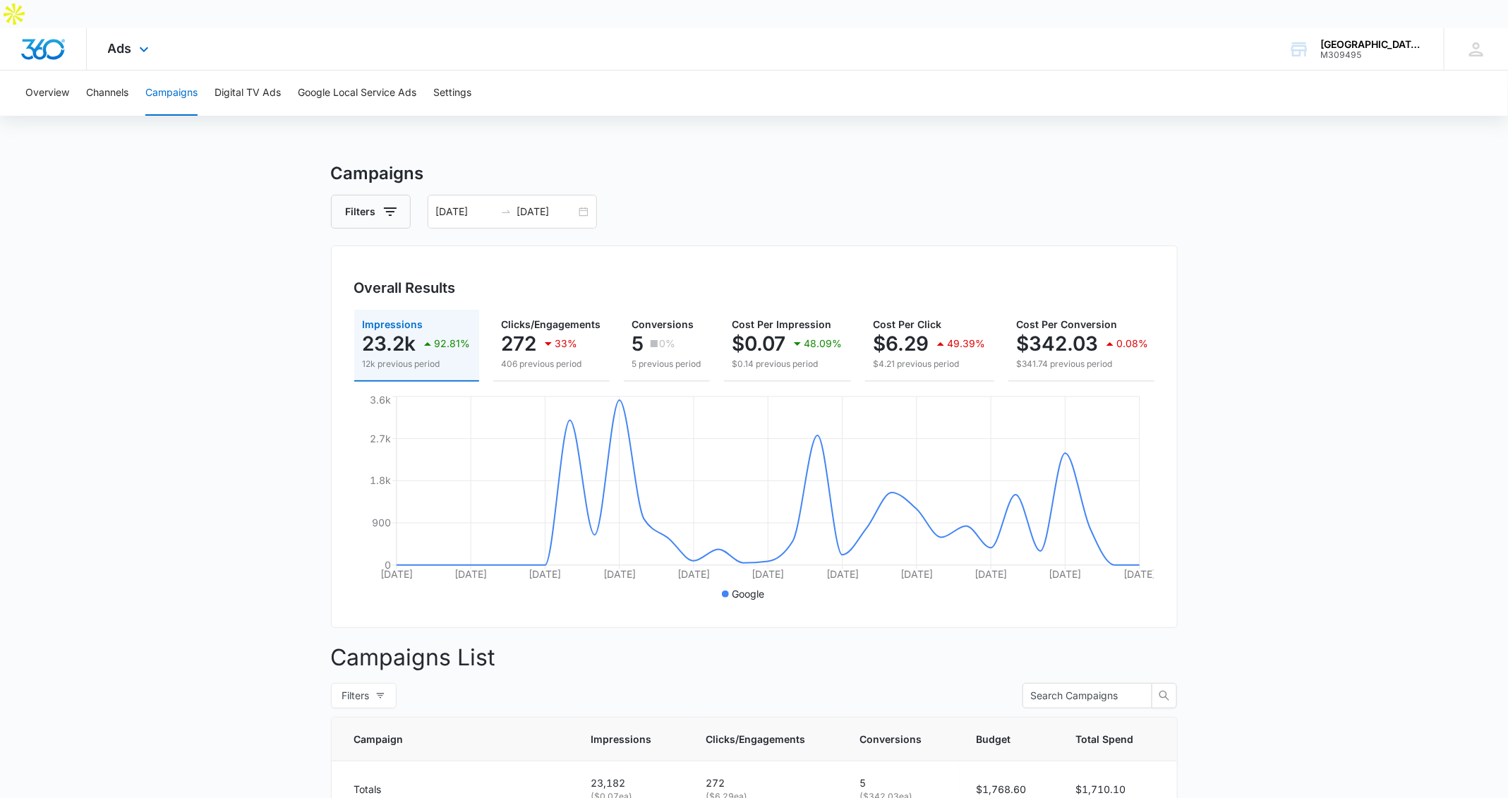
click at [31, 39] on img "Dashboard" at bounding box center [42, 49] width 45 height 21
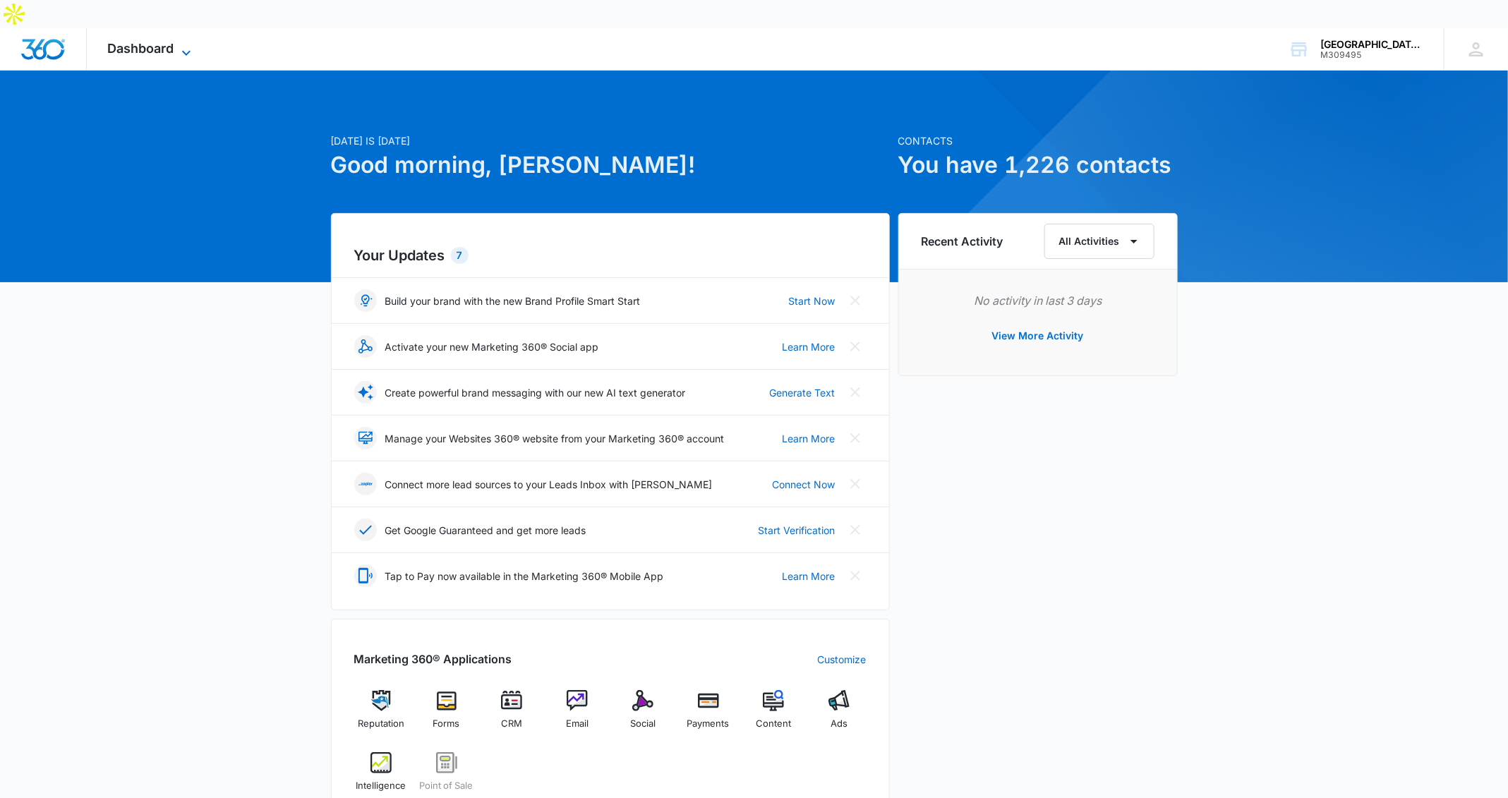
click at [186, 44] on icon at bounding box center [186, 52] width 17 height 17
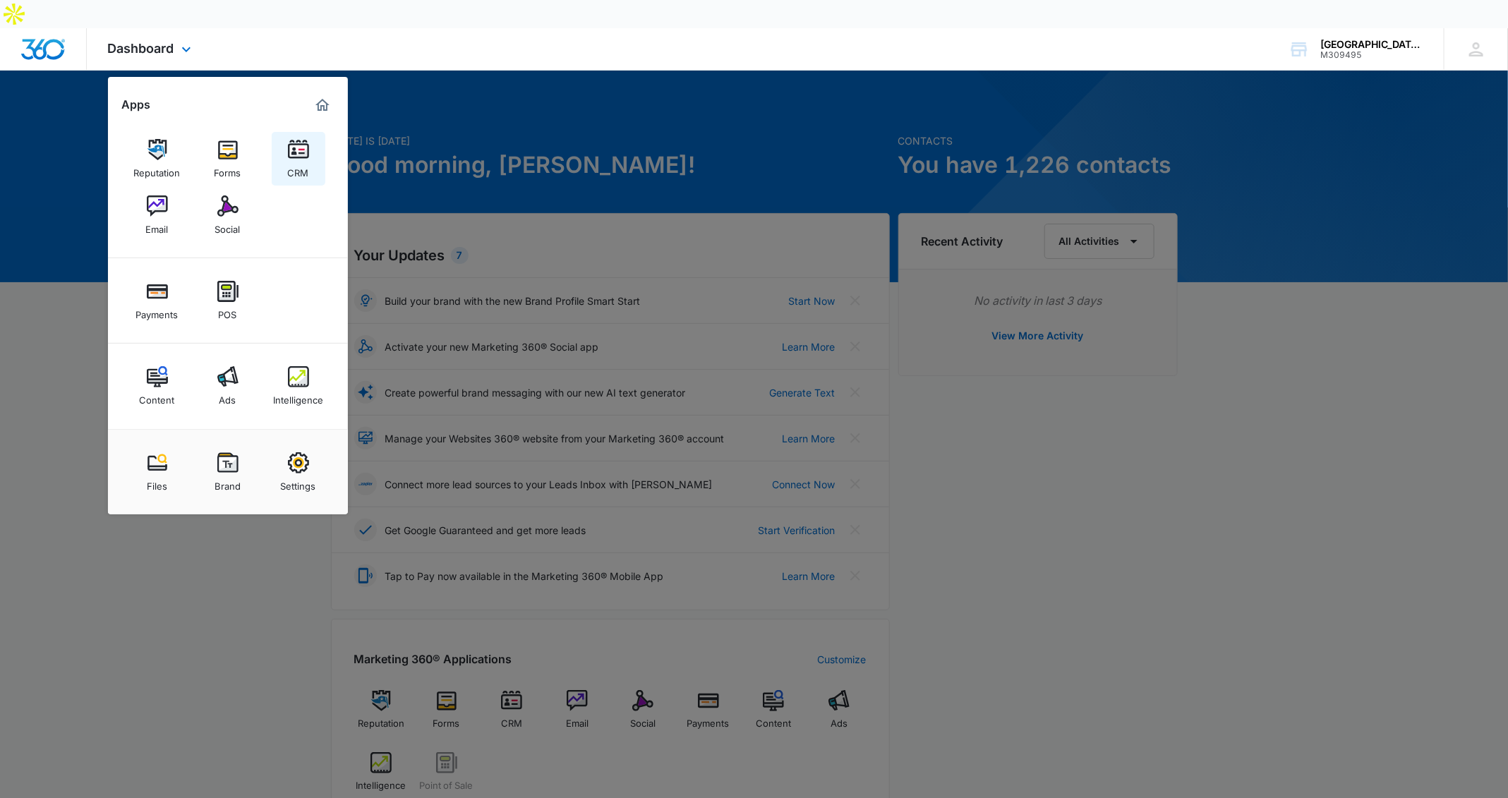
click at [288, 139] on img at bounding box center [298, 149] width 21 height 21
